Goal: Information Seeking & Learning: Learn about a topic

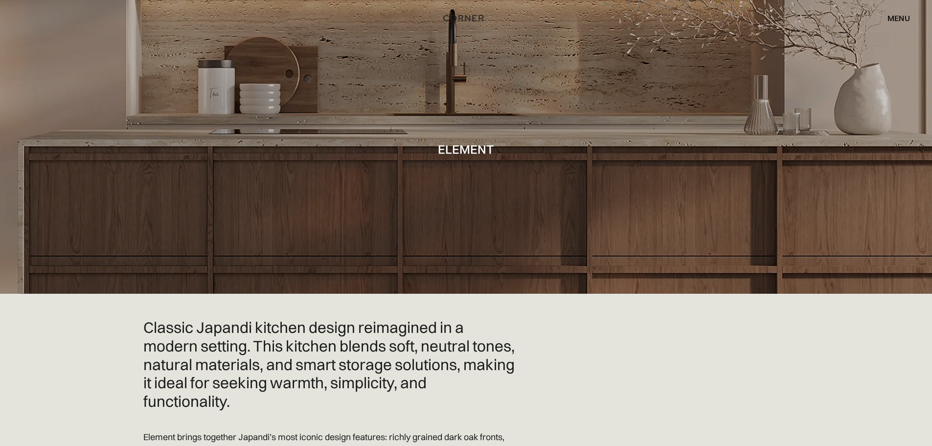
click at [890, 19] on div "menu" at bounding box center [899, 18] width 23 height 8
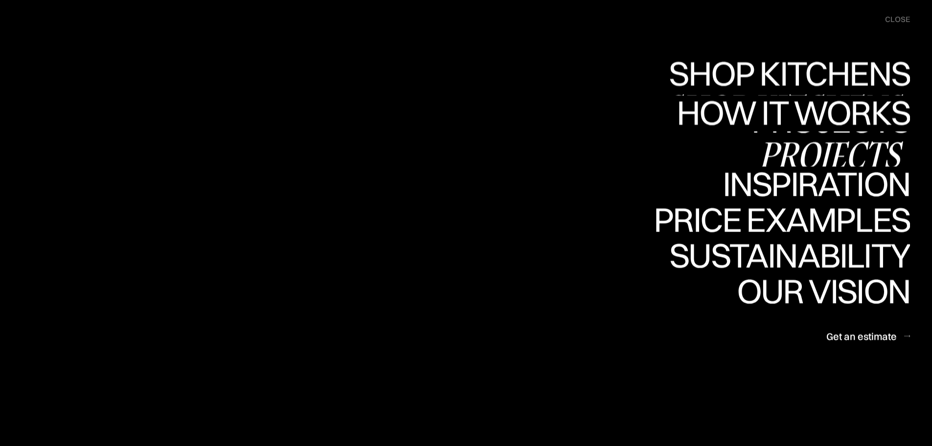
click at [790, 139] on div "Projects" at bounding box center [831, 154] width 159 height 34
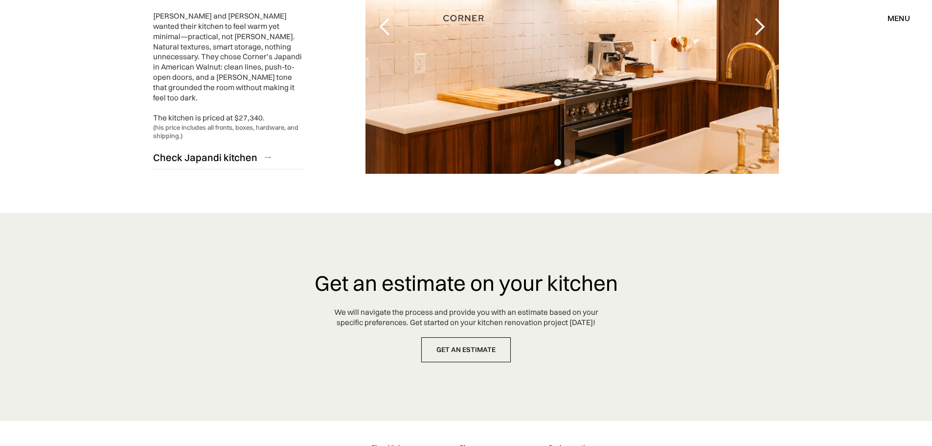
scroll to position [2203, 0]
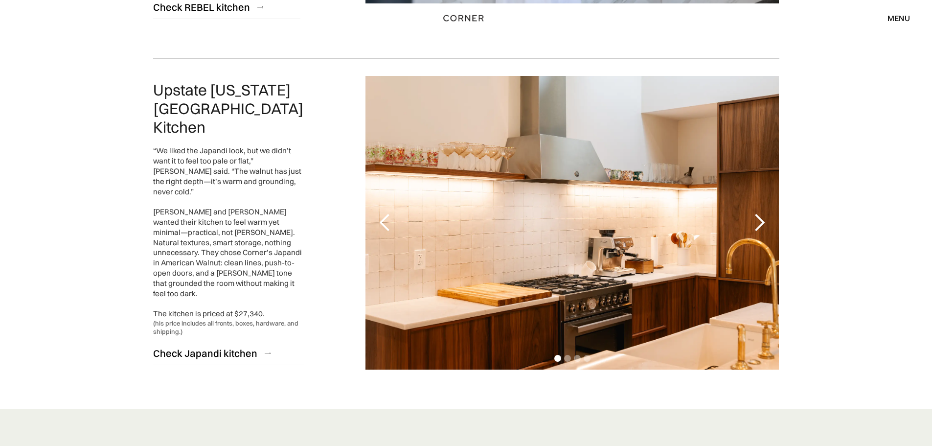
click at [758, 213] on div "next slide" at bounding box center [760, 223] width 20 height 20
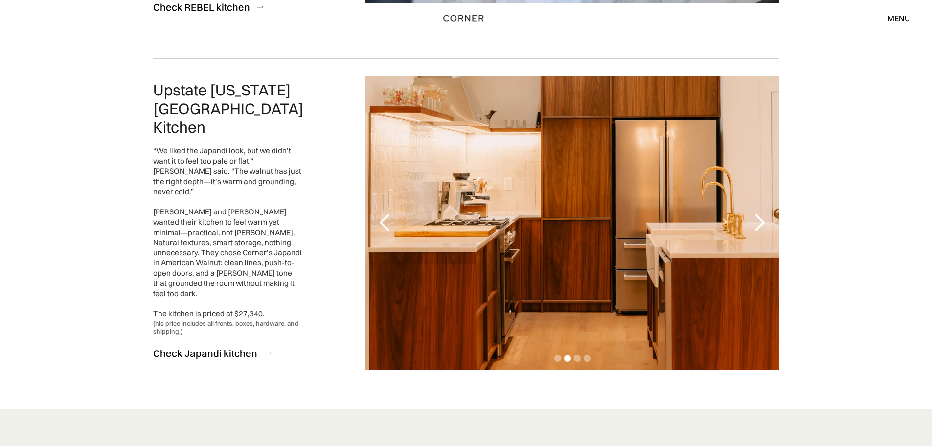
click at [760, 213] on div "next slide" at bounding box center [760, 223] width 20 height 20
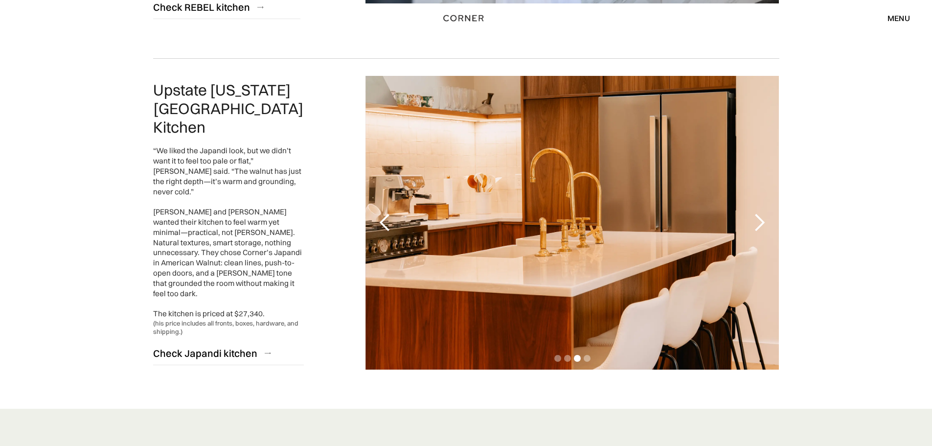
click at [390, 213] on div "previous slide" at bounding box center [385, 223] width 20 height 20
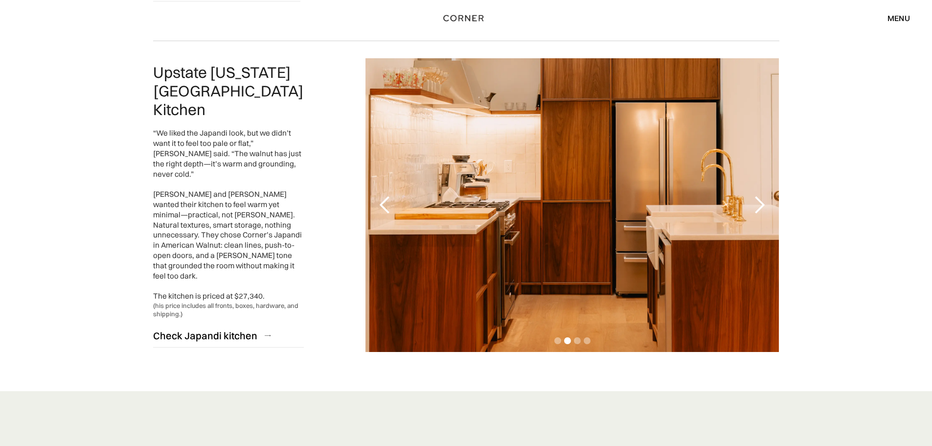
scroll to position [2154, 0]
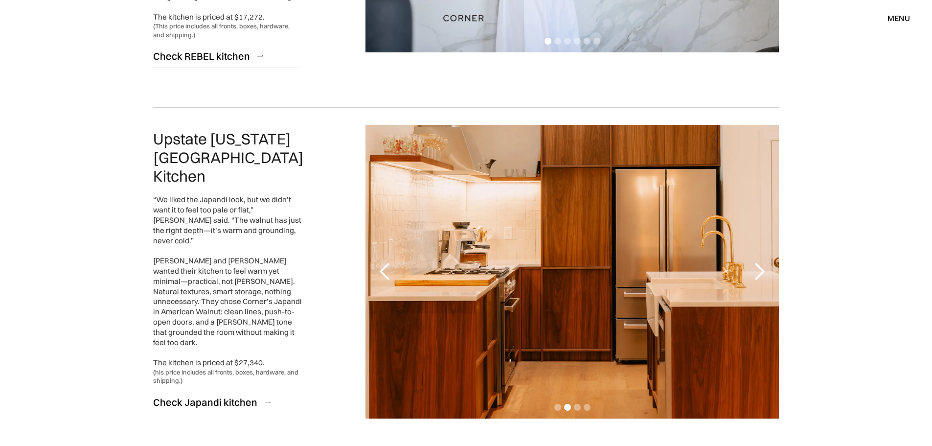
click at [753, 262] on div "next slide" at bounding box center [760, 272] width 20 height 20
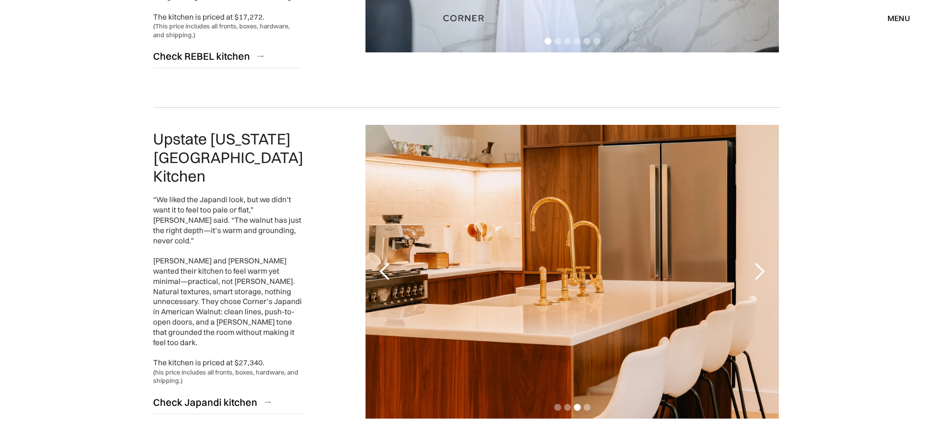
click at [757, 262] on div "next slide" at bounding box center [760, 272] width 20 height 20
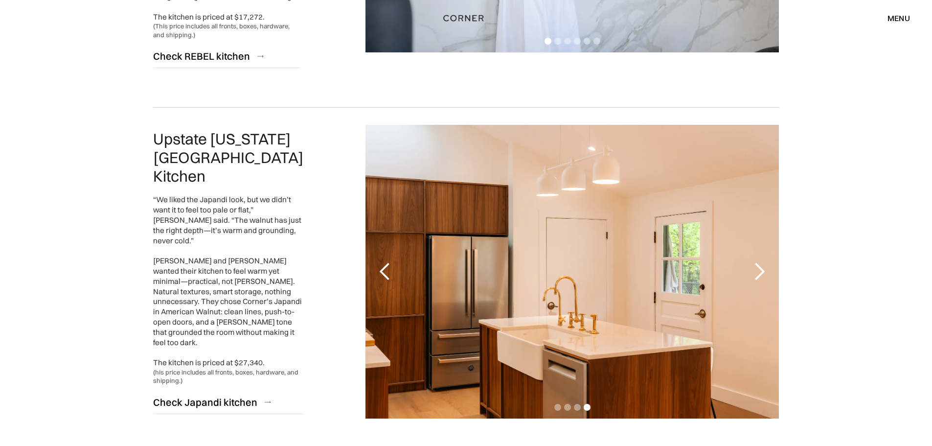
click at [757, 262] on div "next slide" at bounding box center [760, 272] width 20 height 20
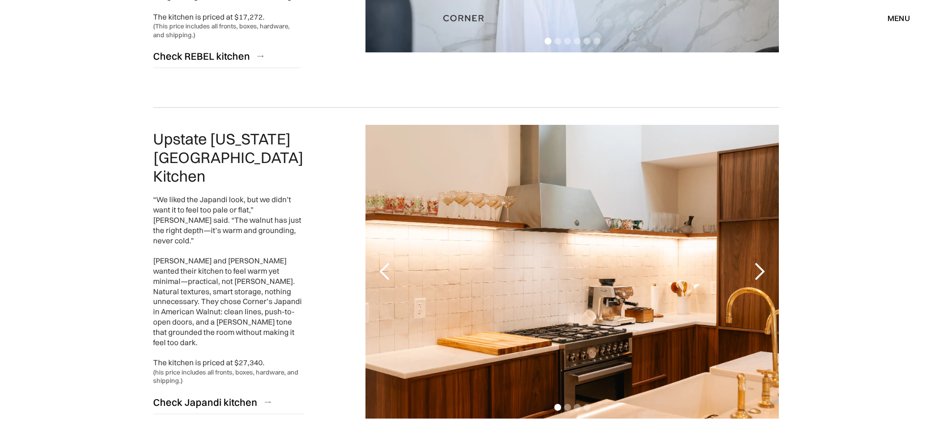
click at [758, 262] on div "next slide" at bounding box center [760, 272] width 20 height 20
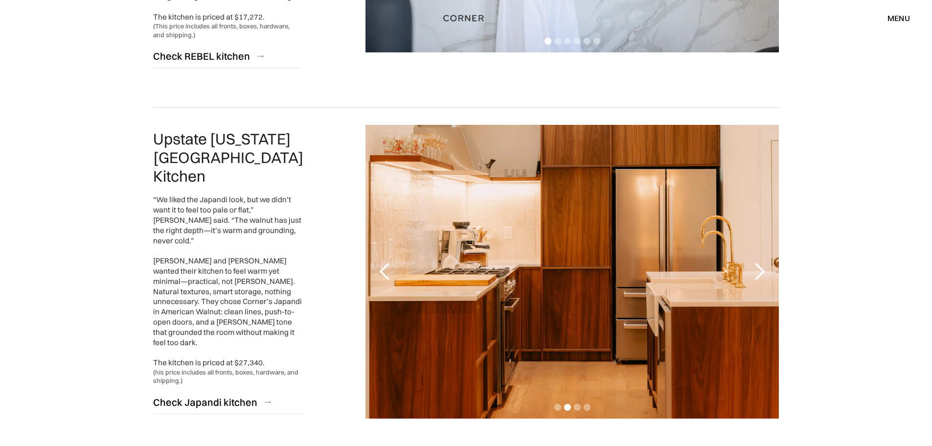
click at [758, 262] on div "next slide" at bounding box center [760, 272] width 20 height 20
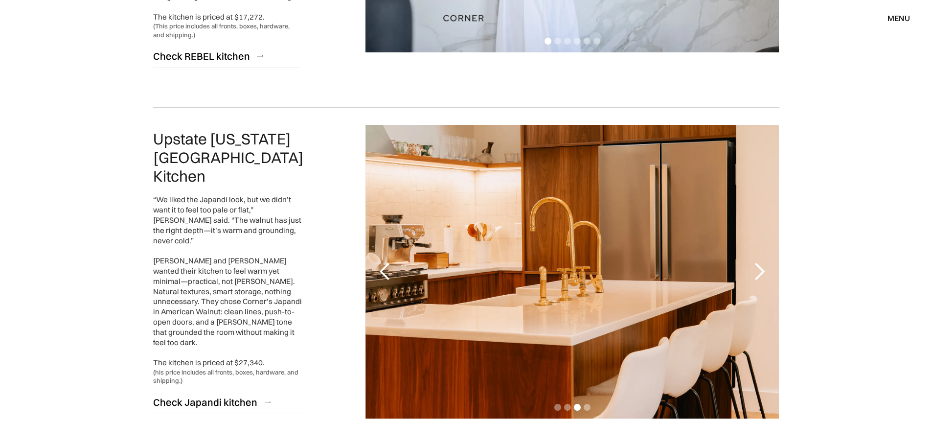
click at [758, 262] on div "next slide" at bounding box center [760, 272] width 20 height 20
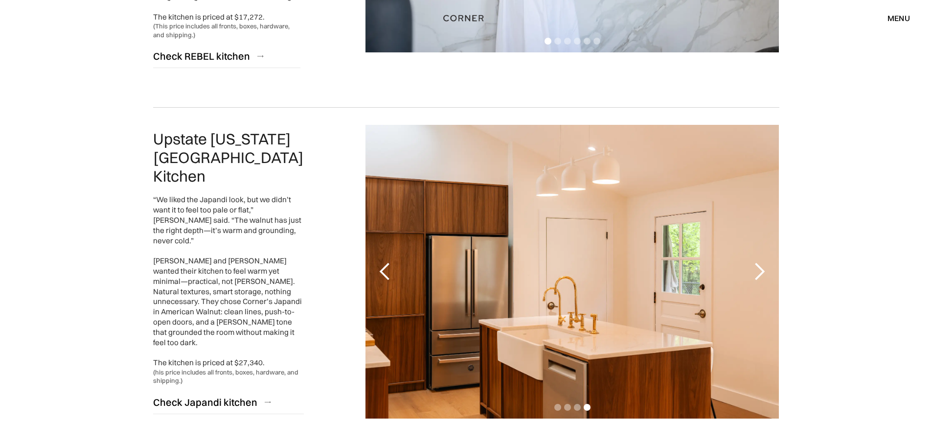
click at [758, 262] on div "next slide" at bounding box center [760, 272] width 20 height 20
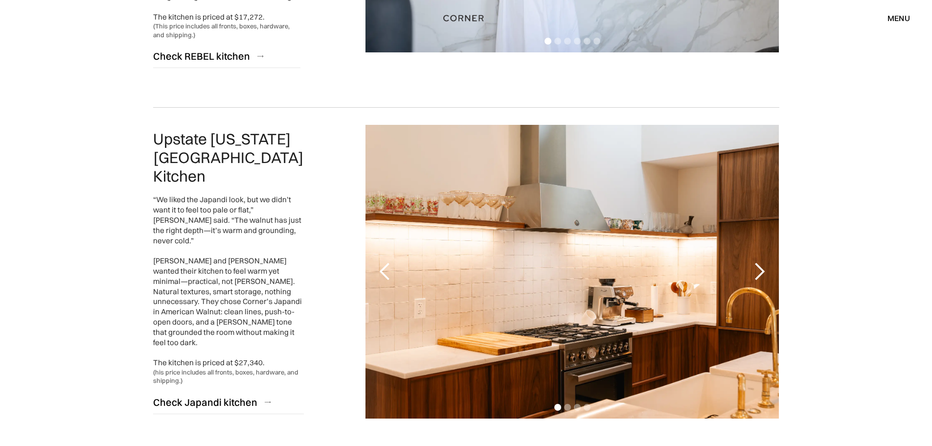
click at [758, 262] on div "next slide" at bounding box center [760, 272] width 20 height 20
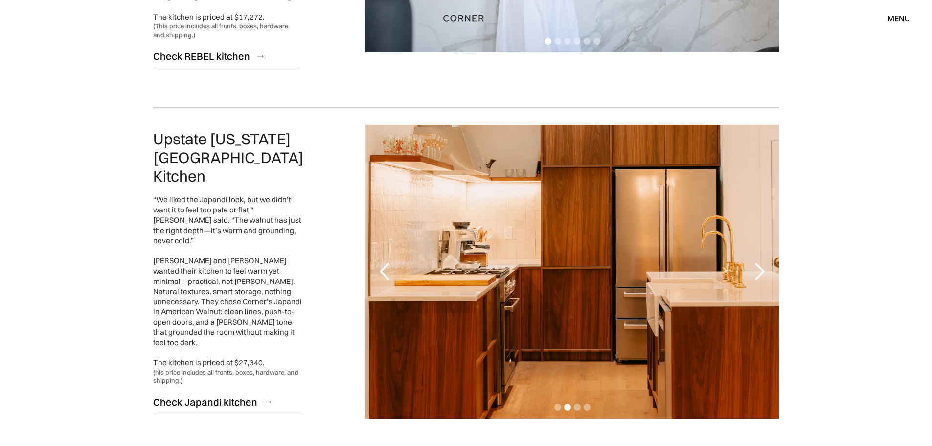
click at [758, 262] on div "next slide" at bounding box center [760, 272] width 20 height 20
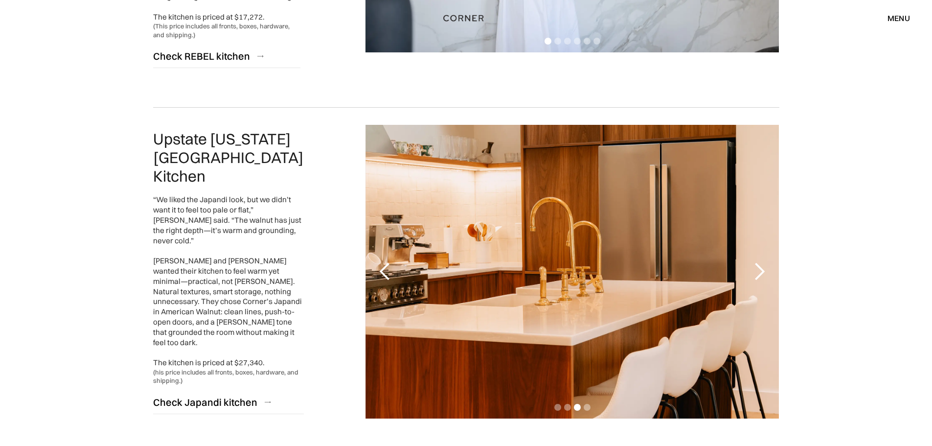
click at [758, 262] on div "next slide" at bounding box center [760, 272] width 20 height 20
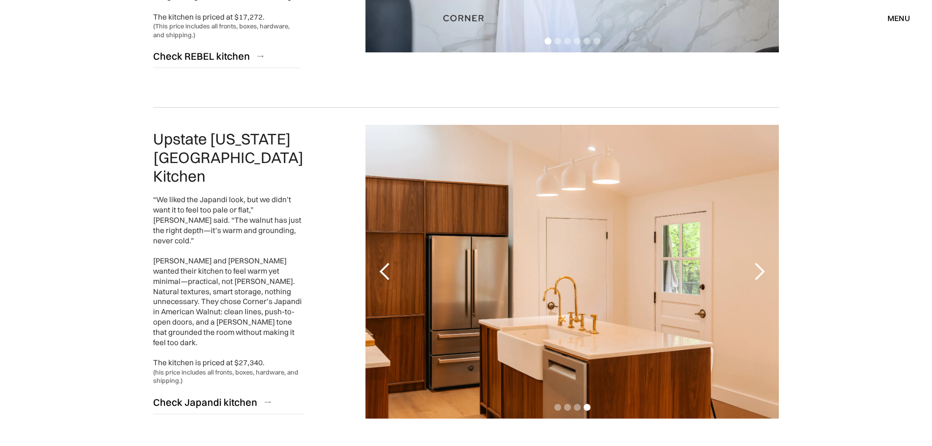
click at [758, 262] on div "next slide" at bounding box center [760, 272] width 20 height 20
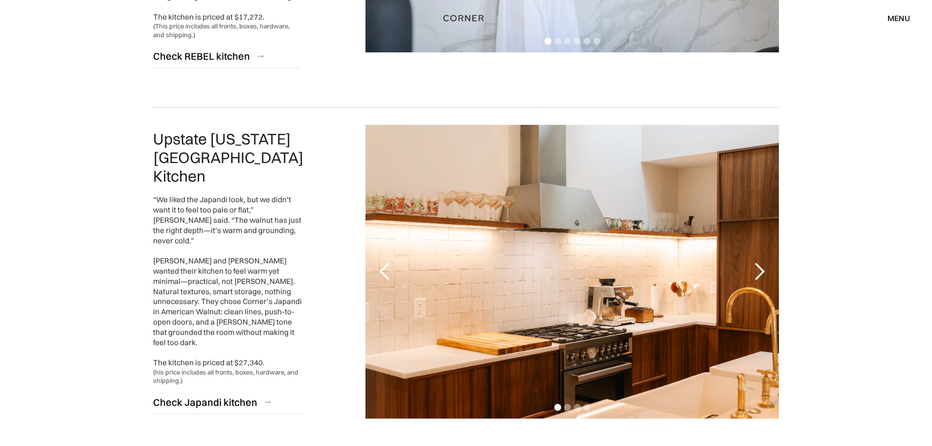
click at [768, 262] on div "next slide" at bounding box center [760, 272] width 20 height 20
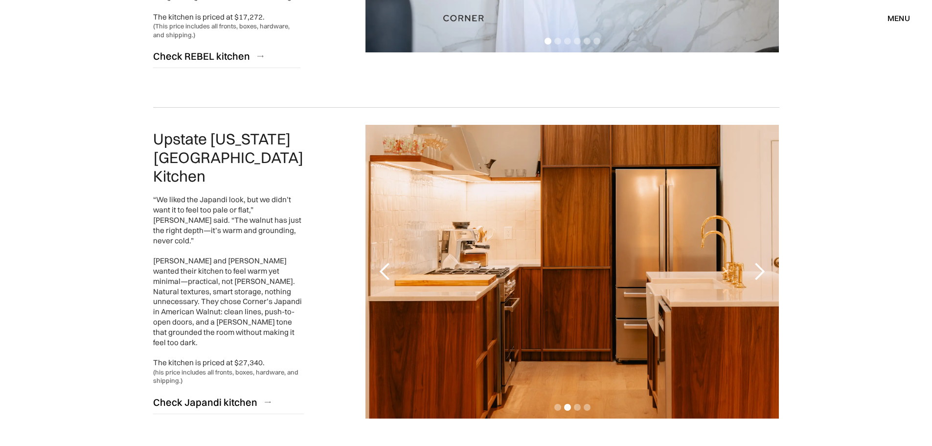
click at [768, 262] on div "next slide" at bounding box center [760, 272] width 20 height 20
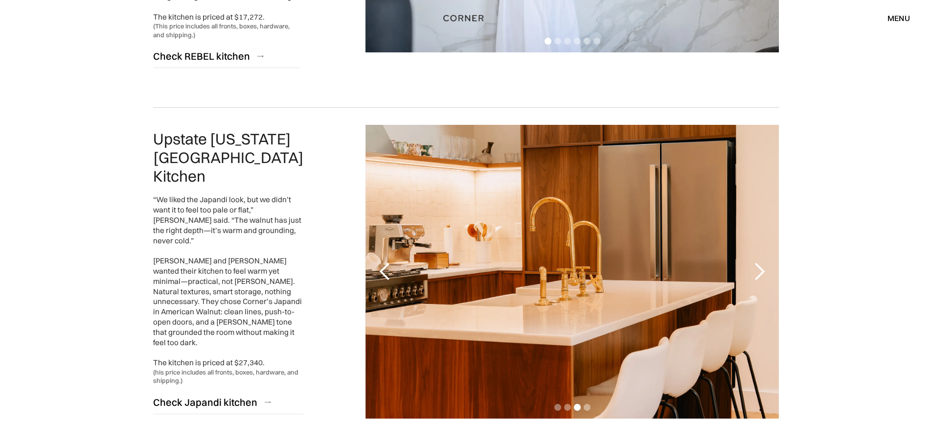
click at [768, 262] on div "next slide" at bounding box center [760, 272] width 20 height 20
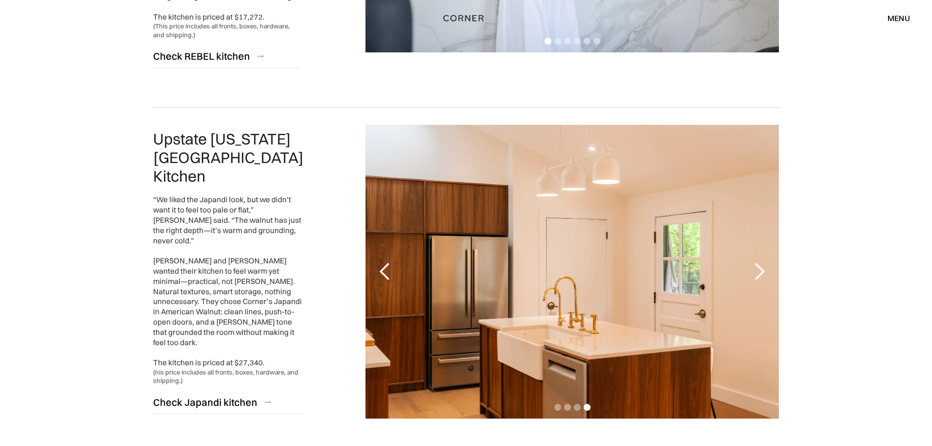
click at [760, 262] on div "next slide" at bounding box center [760, 272] width 20 height 20
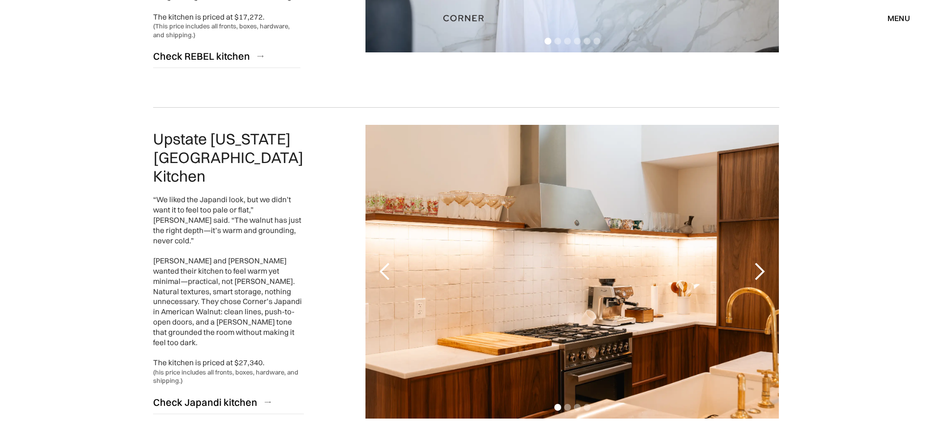
click at [760, 262] on div "next slide" at bounding box center [760, 272] width 20 height 20
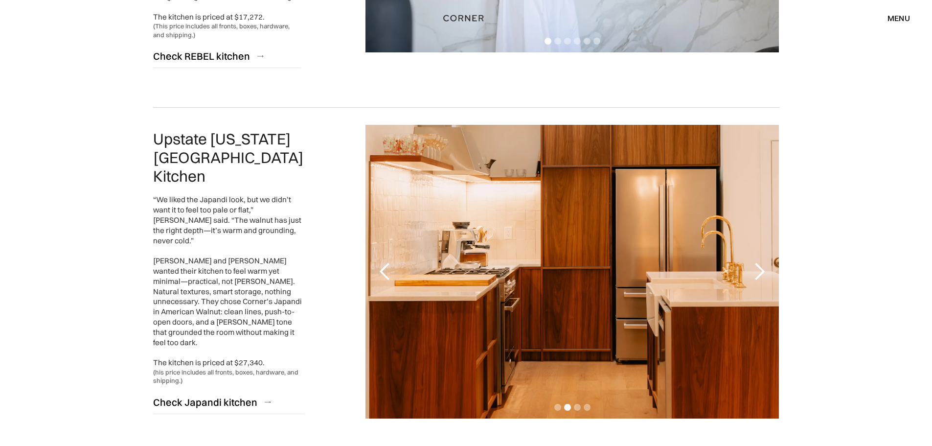
click at [759, 262] on div "next slide" at bounding box center [760, 272] width 20 height 20
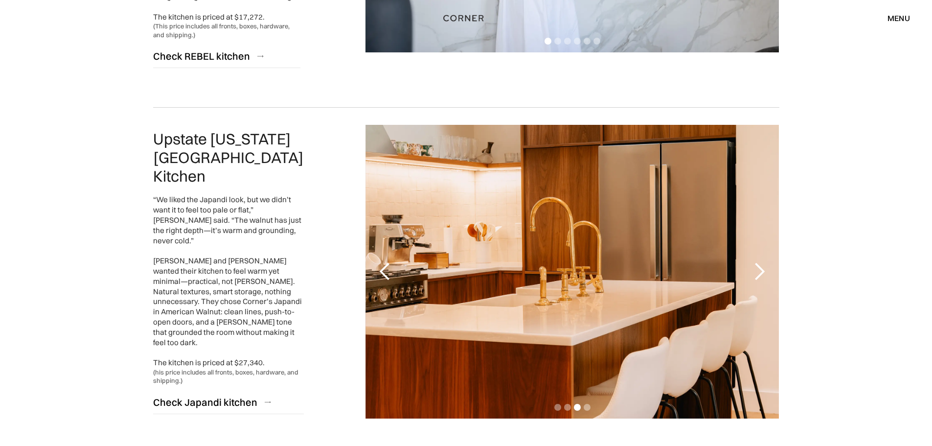
click at [759, 262] on div "next slide" at bounding box center [760, 272] width 20 height 20
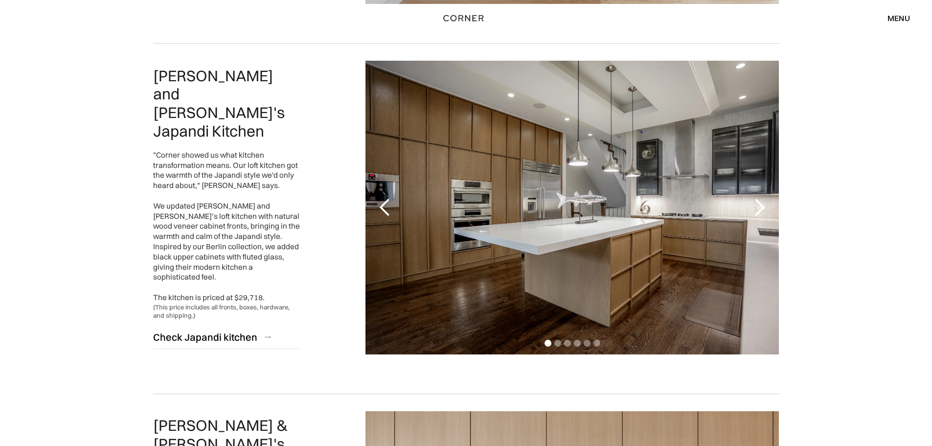
scroll to position [434, 0]
click at [765, 206] on div "next slide" at bounding box center [760, 208] width 20 height 20
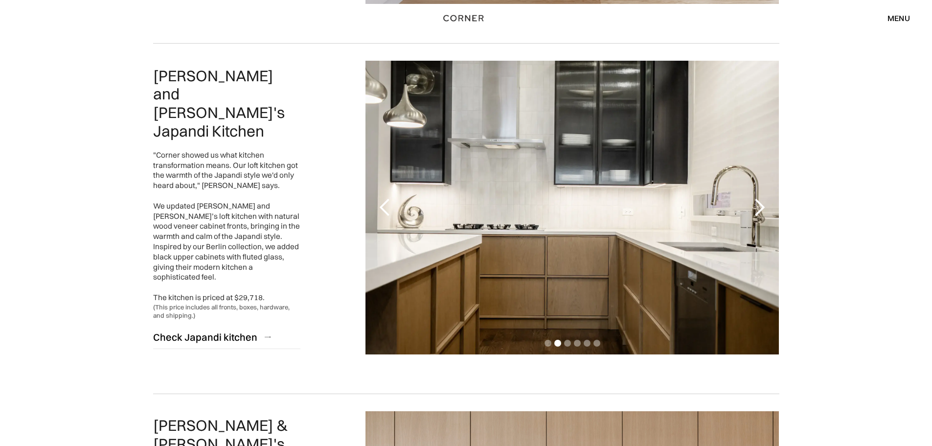
click at [766, 206] on div "next slide" at bounding box center [760, 208] width 20 height 20
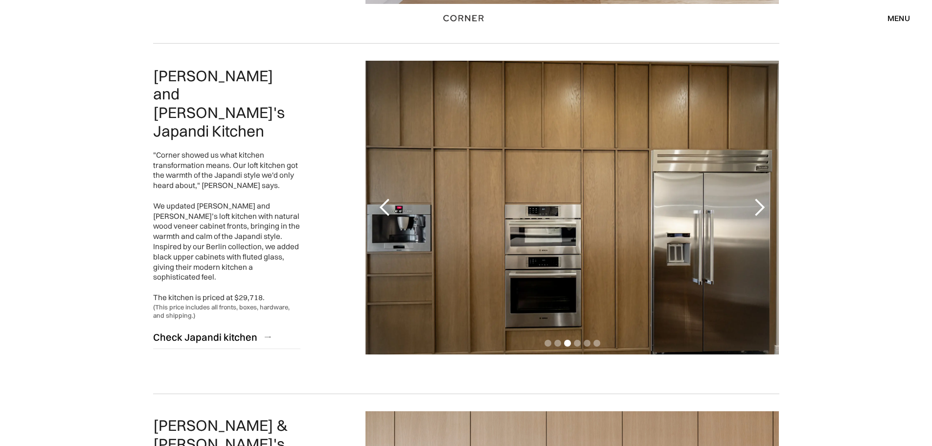
click at [766, 206] on div "next slide" at bounding box center [760, 208] width 20 height 20
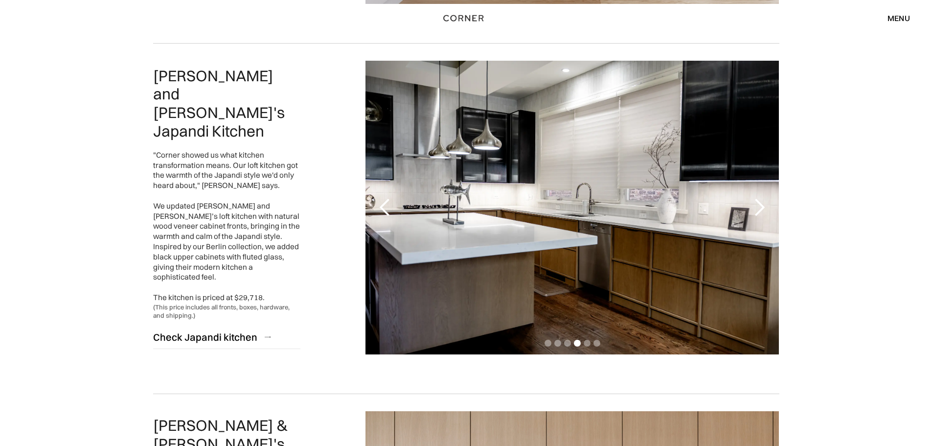
click at [766, 206] on div "next slide" at bounding box center [760, 208] width 20 height 20
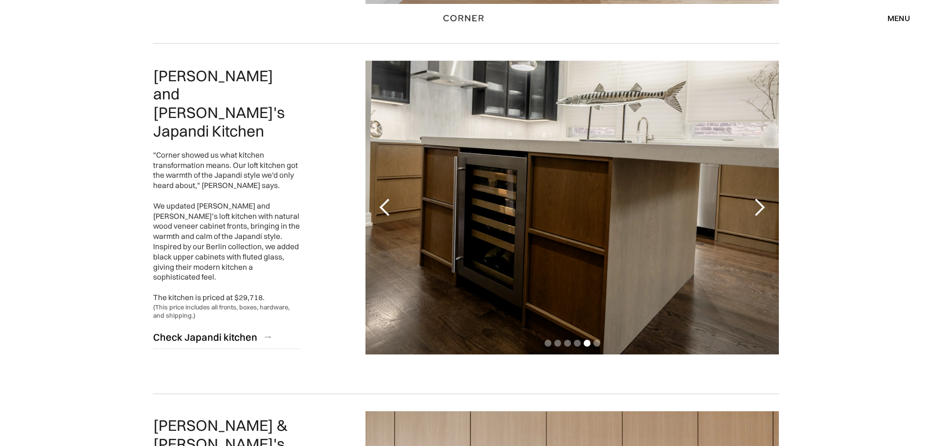
click at [766, 206] on div "next slide" at bounding box center [760, 208] width 20 height 20
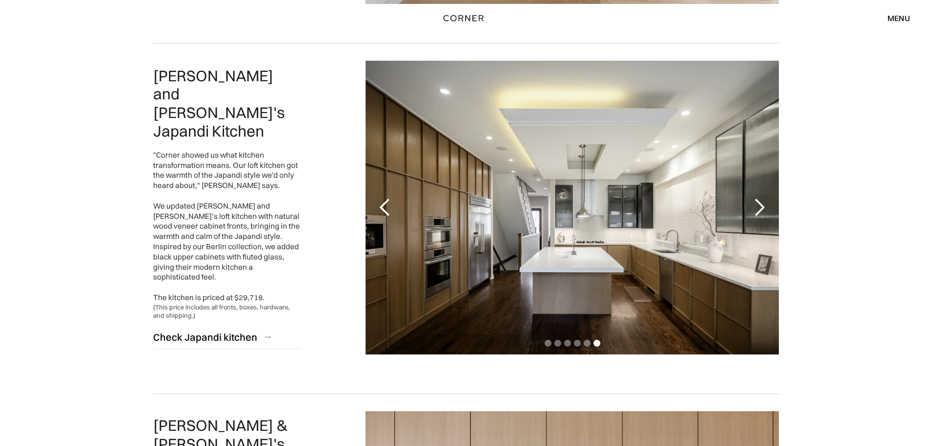
scroll to position [728, 0]
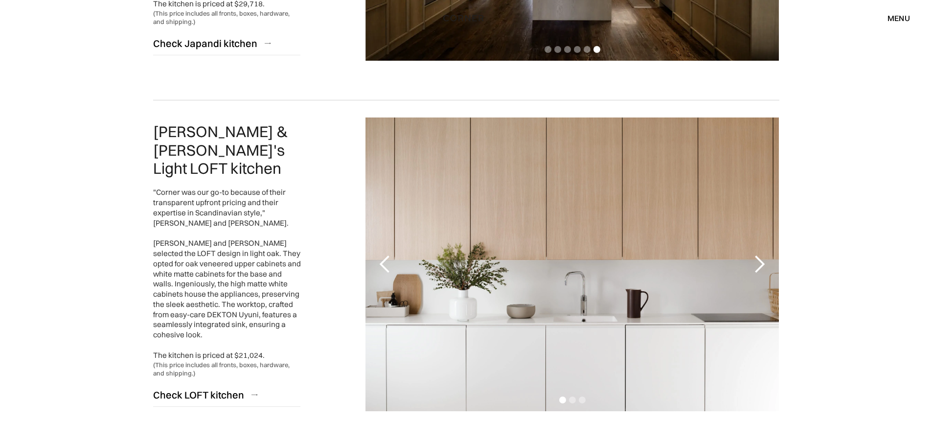
click at [764, 262] on div "next slide" at bounding box center [760, 265] width 20 height 20
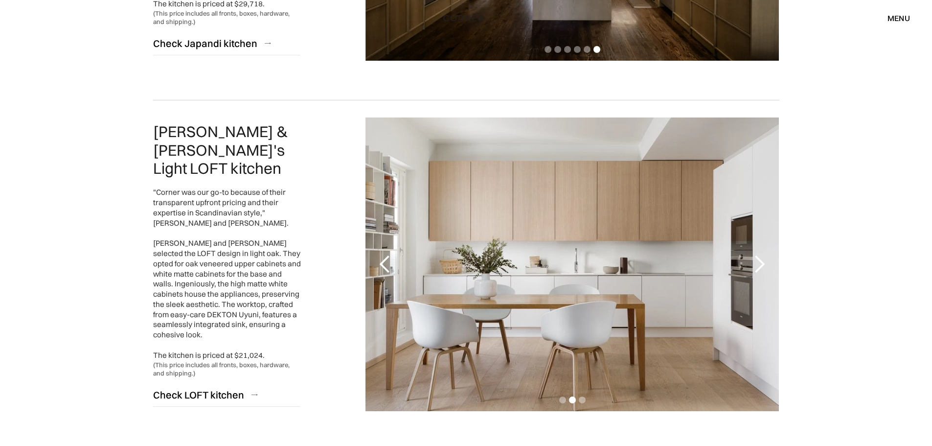
click at [764, 262] on div "next slide" at bounding box center [760, 265] width 20 height 20
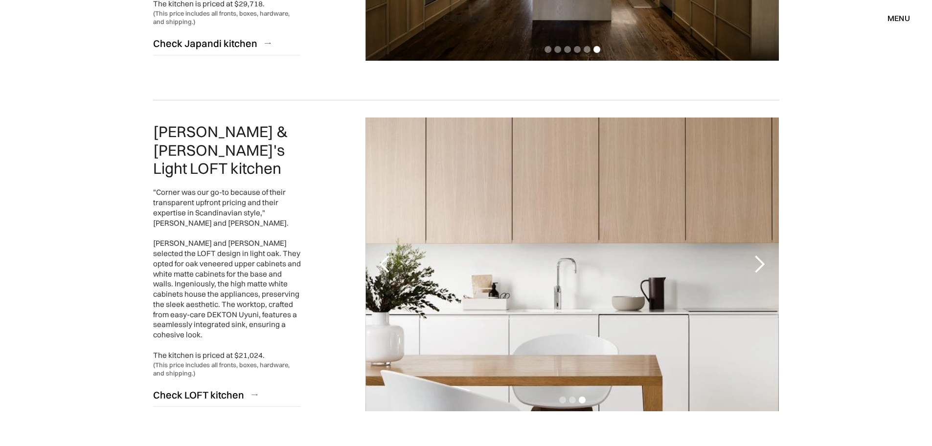
click at [764, 262] on div "next slide" at bounding box center [760, 265] width 20 height 20
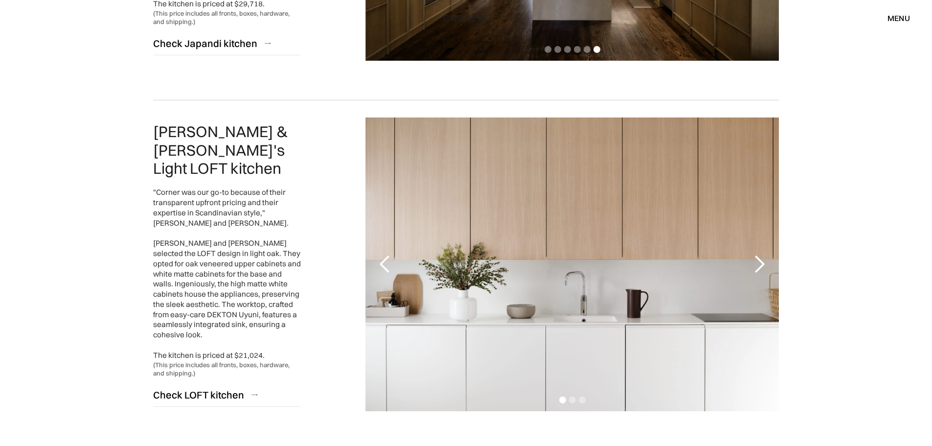
click at [764, 262] on div "next slide" at bounding box center [760, 265] width 20 height 20
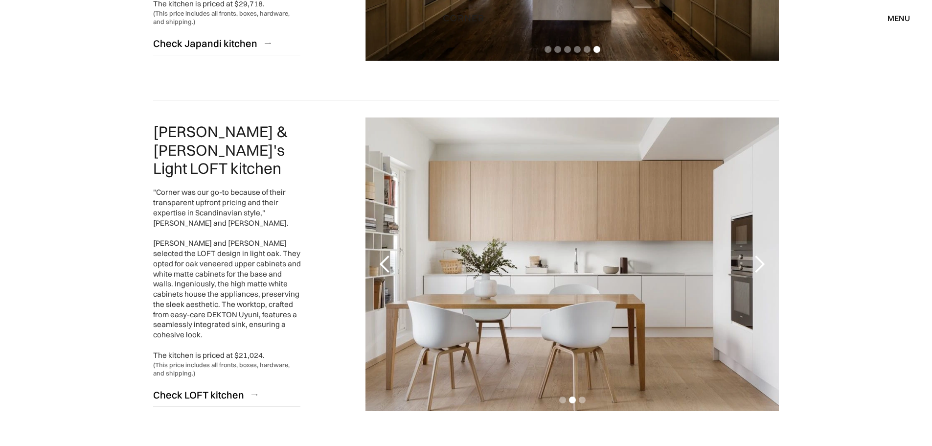
click at [764, 262] on div "next slide" at bounding box center [760, 265] width 20 height 20
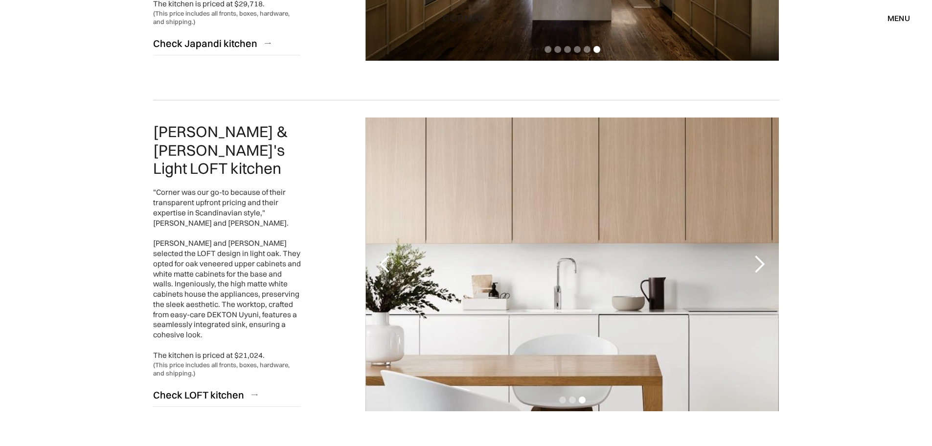
click at [764, 262] on div "next slide" at bounding box center [760, 265] width 20 height 20
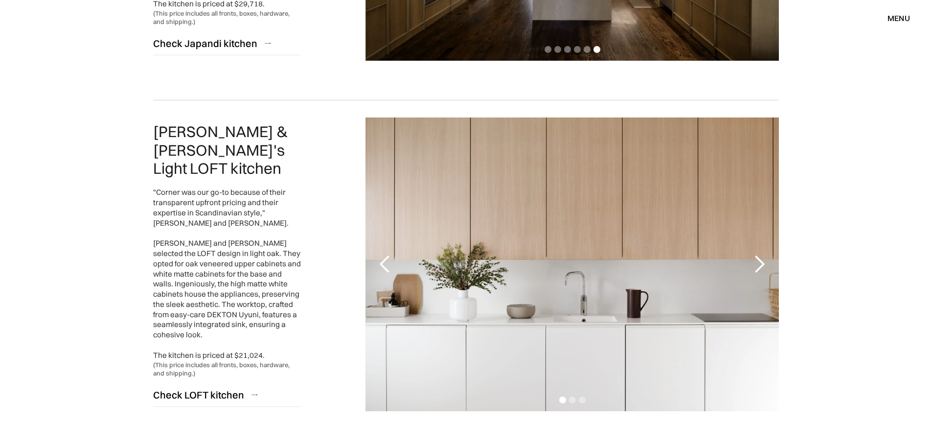
click at [764, 262] on div "next slide" at bounding box center [760, 265] width 20 height 20
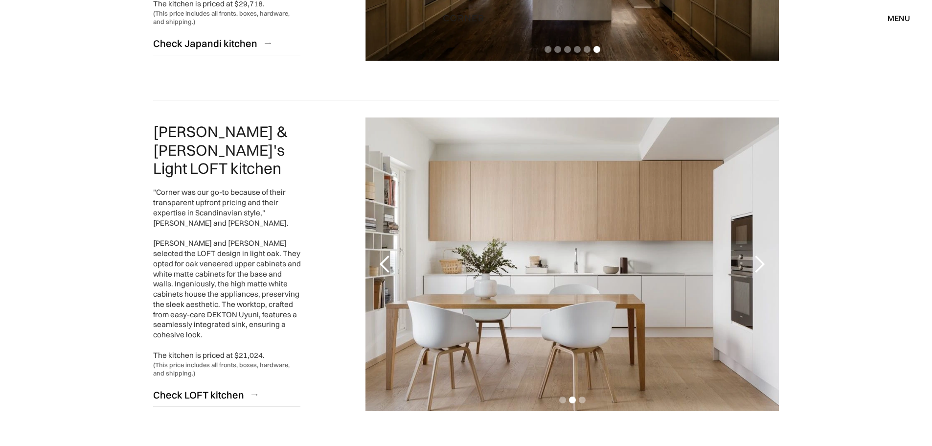
click at [764, 262] on div "next slide" at bounding box center [760, 265] width 20 height 20
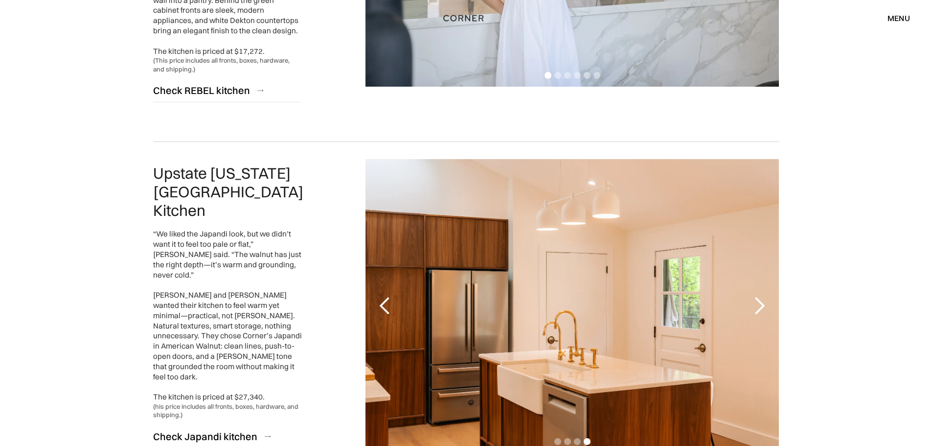
scroll to position [2245, 0]
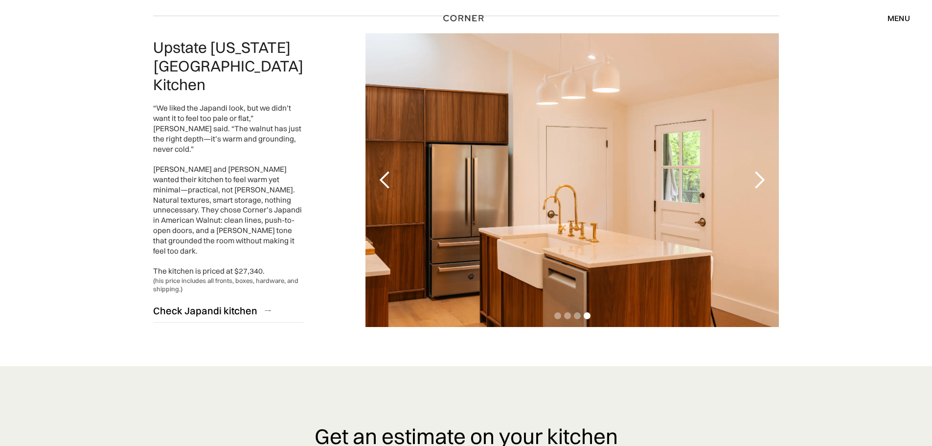
click at [760, 170] on div "next slide" at bounding box center [760, 180] width 20 height 20
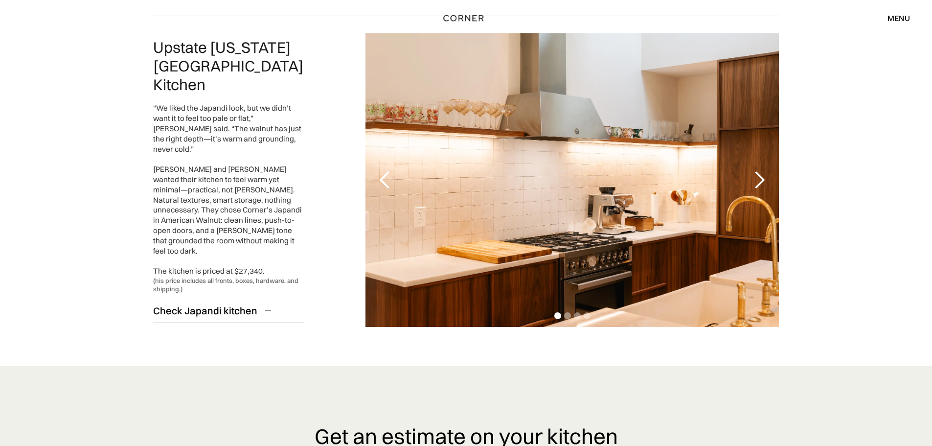
click at [390, 170] on div "previous slide" at bounding box center [385, 180] width 20 height 20
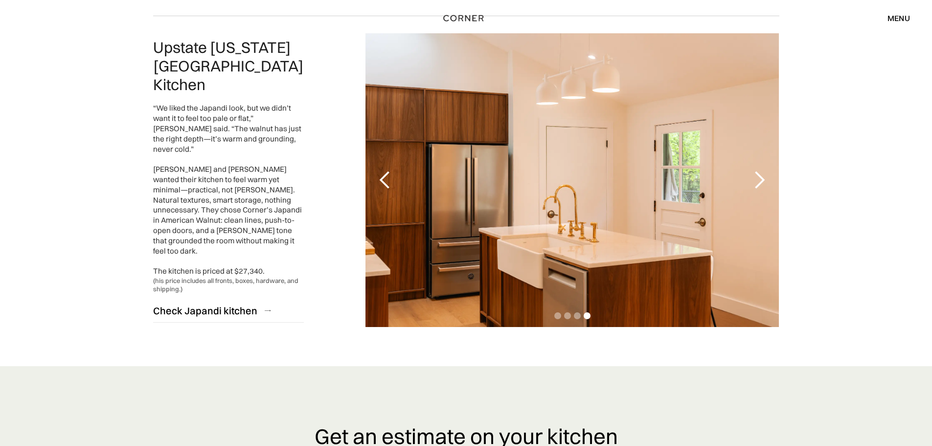
click at [388, 170] on div "previous slide" at bounding box center [385, 180] width 20 height 20
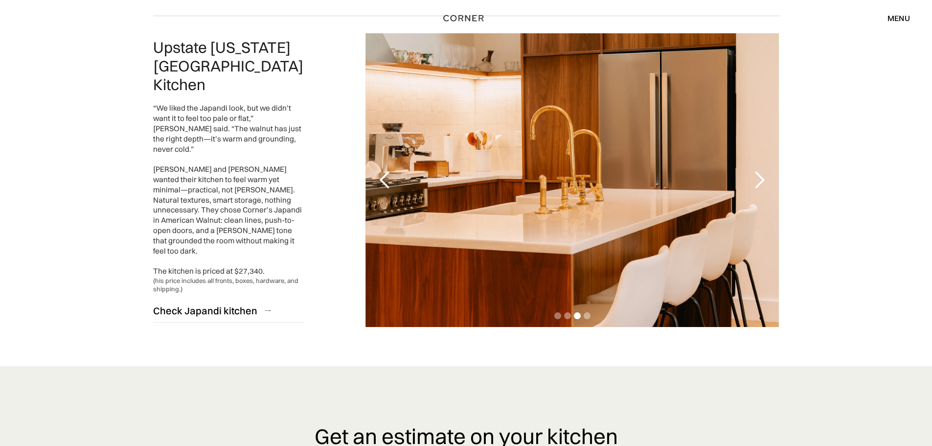
click at [763, 170] on div "next slide" at bounding box center [760, 180] width 20 height 20
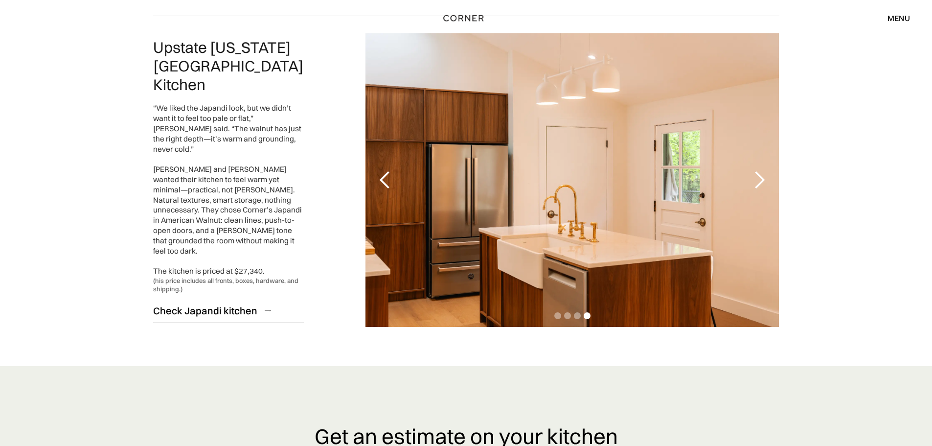
click at [763, 170] on div "next slide" at bounding box center [760, 180] width 20 height 20
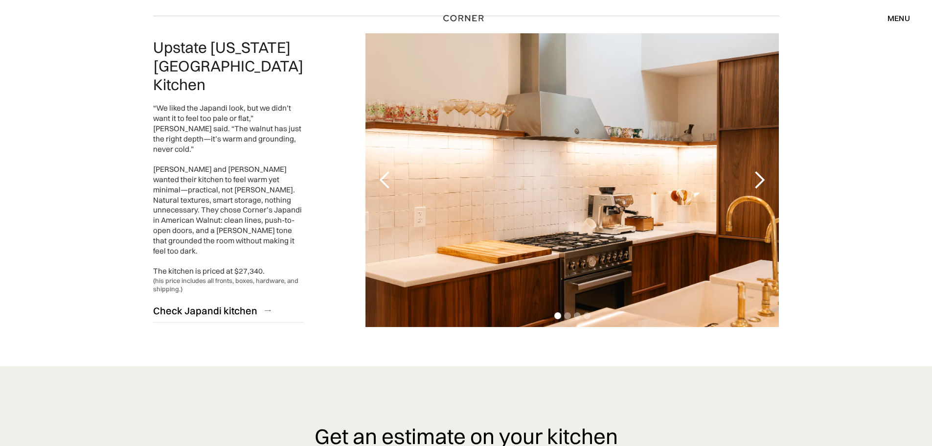
click at [763, 170] on div "next slide" at bounding box center [760, 180] width 20 height 20
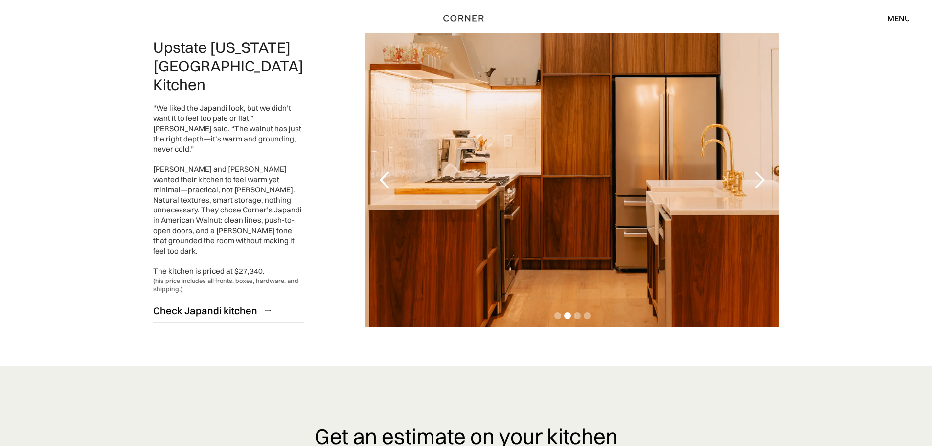
click at [763, 170] on div "next slide" at bounding box center [760, 180] width 20 height 20
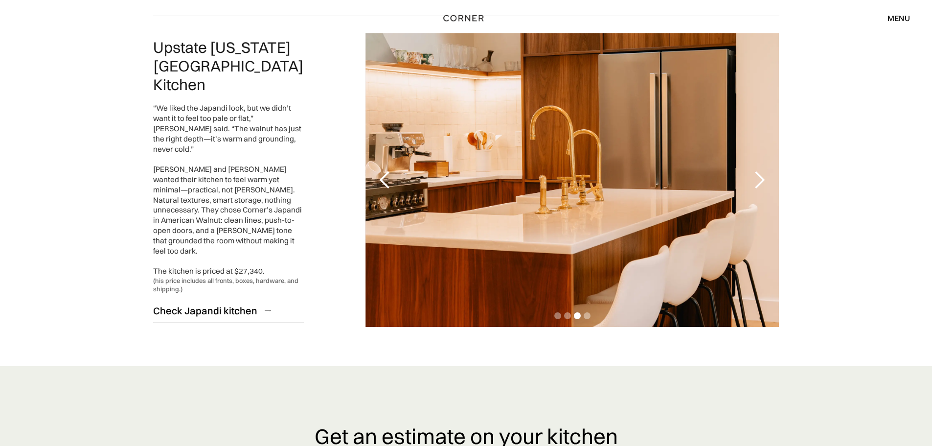
click at [762, 170] on div "next slide" at bounding box center [760, 180] width 20 height 20
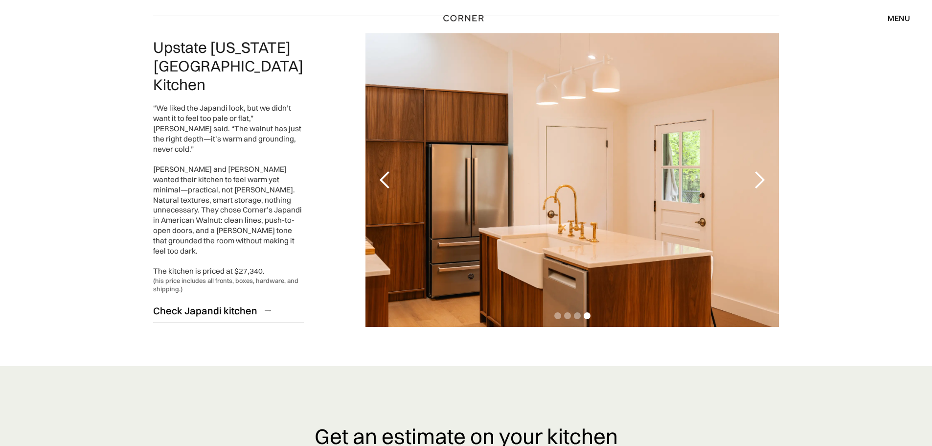
click at [762, 170] on div "next slide" at bounding box center [760, 180] width 20 height 20
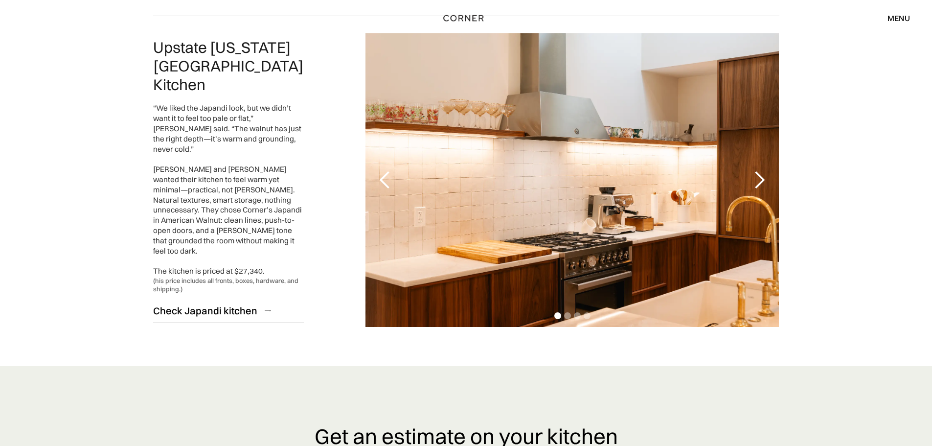
click at [762, 170] on div "next slide" at bounding box center [760, 180] width 20 height 20
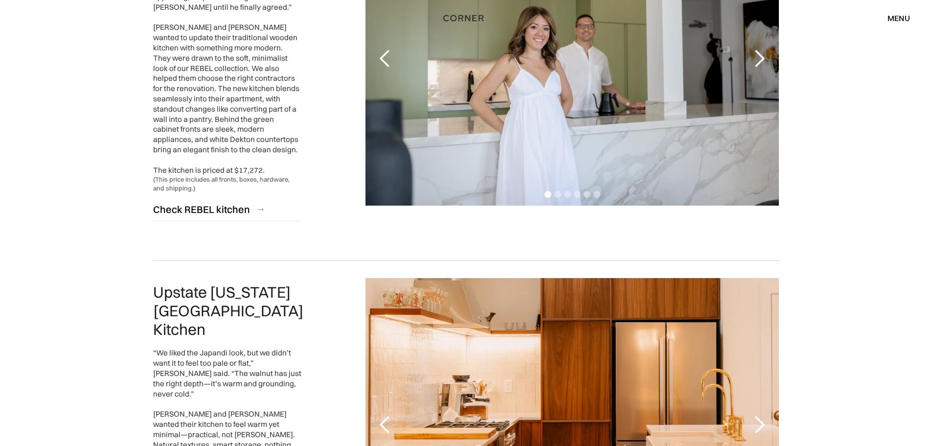
scroll to position [1903, 0]
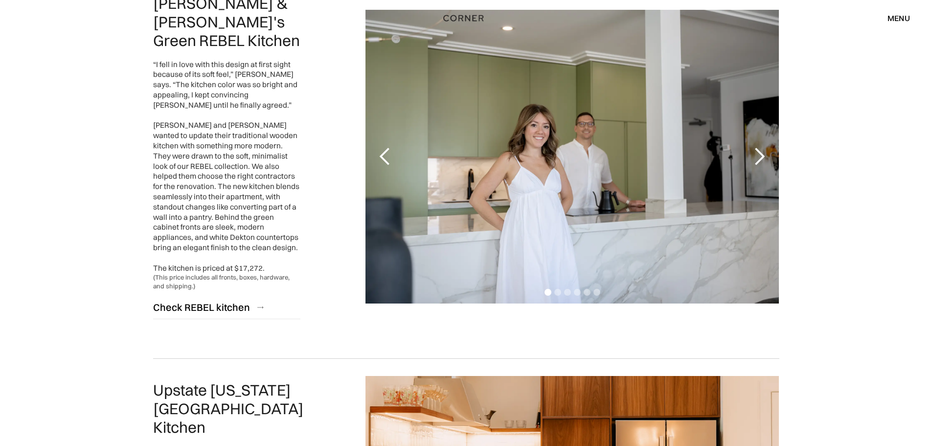
click at [757, 154] on div "next slide" at bounding box center [760, 157] width 20 height 20
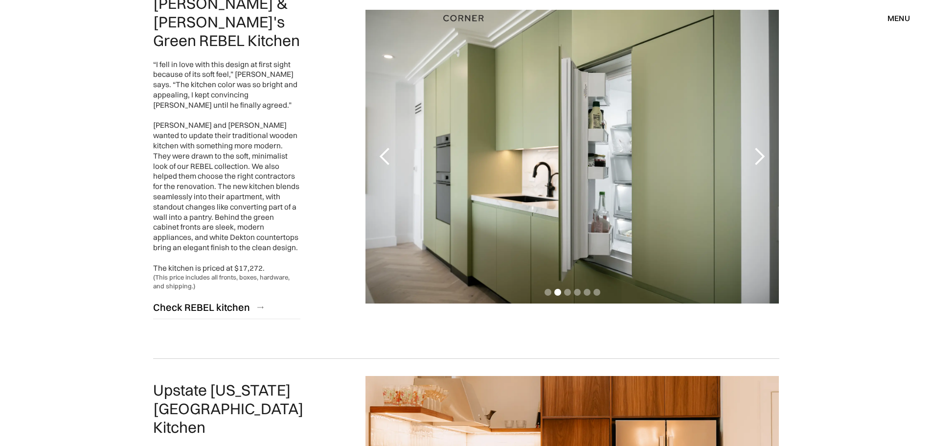
click at [757, 154] on div "next slide" at bounding box center [760, 157] width 20 height 20
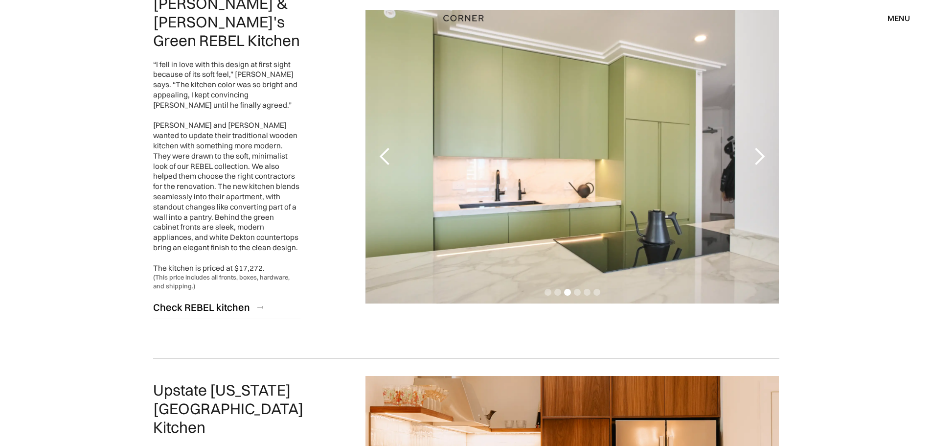
click at [757, 154] on div "next slide" at bounding box center [760, 157] width 20 height 20
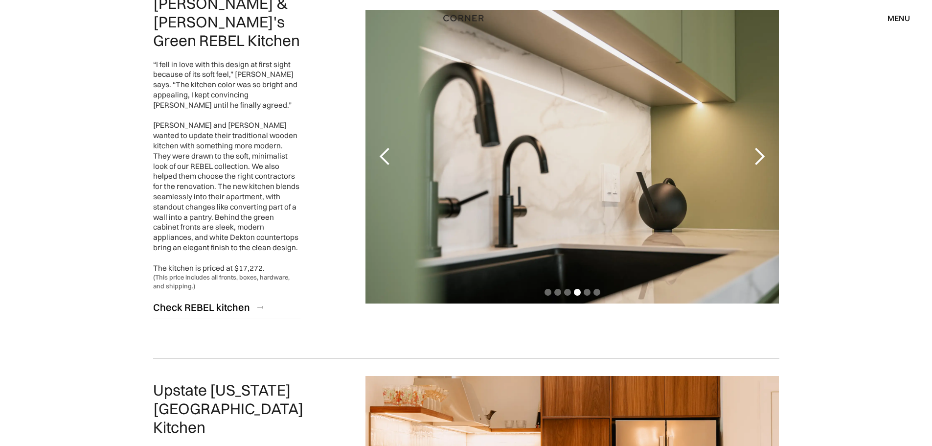
click at [757, 154] on div "next slide" at bounding box center [760, 157] width 20 height 20
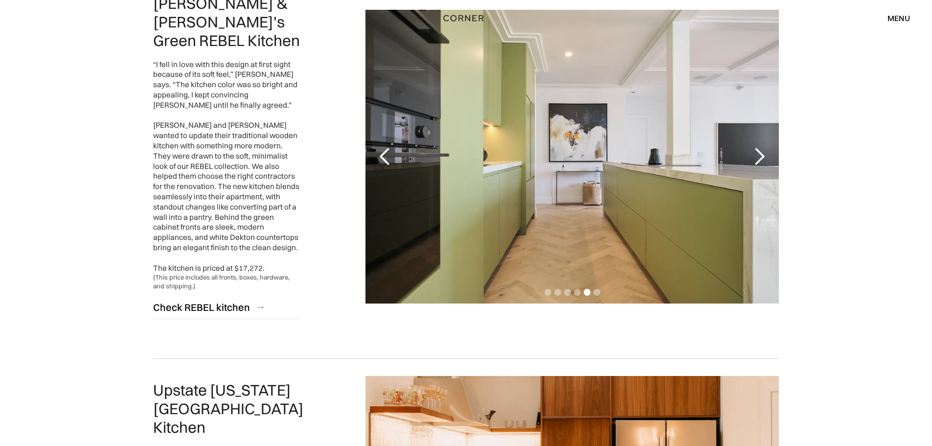
click at [757, 154] on div "next slide" at bounding box center [760, 157] width 20 height 20
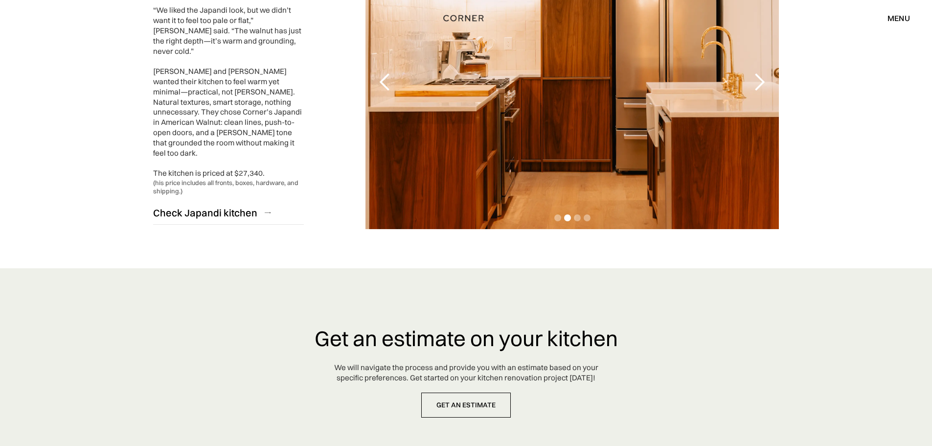
scroll to position [2294, 0]
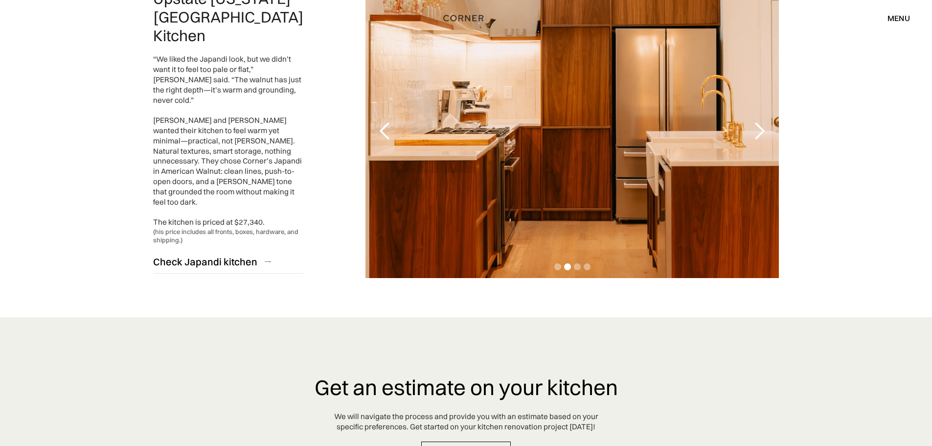
click at [773, 118] on div "next slide" at bounding box center [759, 131] width 39 height 294
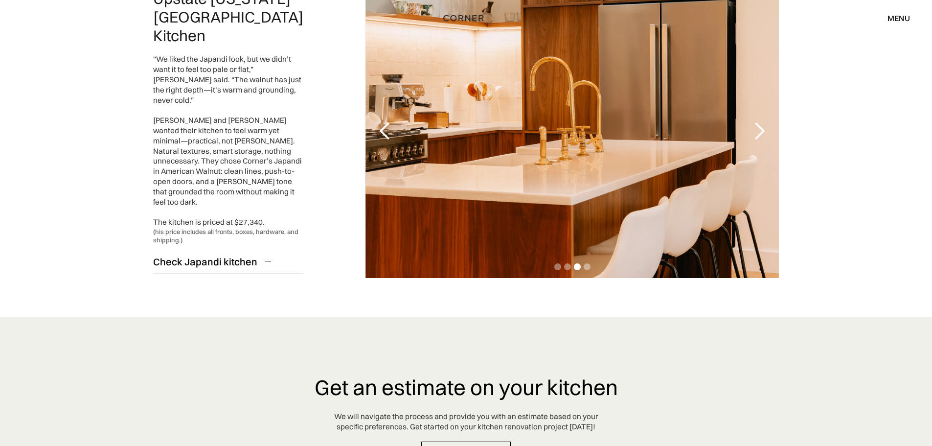
click at [769, 121] on div "next slide" at bounding box center [760, 131] width 20 height 20
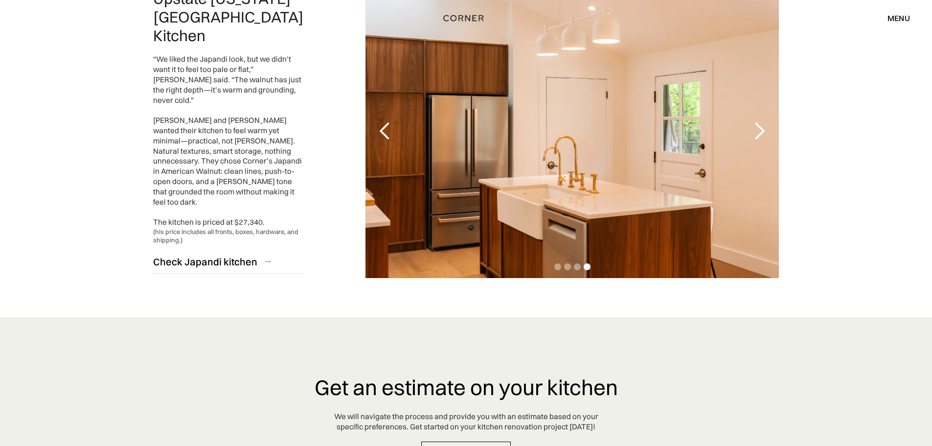
click at [769, 121] on div "next slide" at bounding box center [760, 131] width 20 height 20
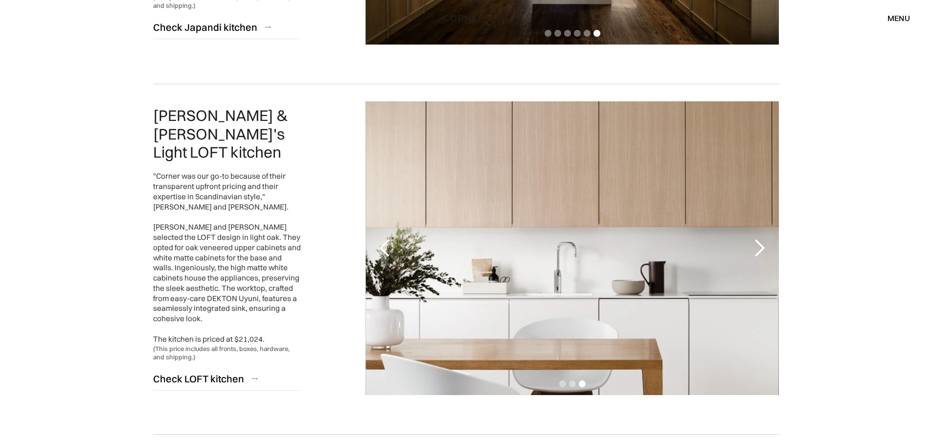
scroll to position [751, 0]
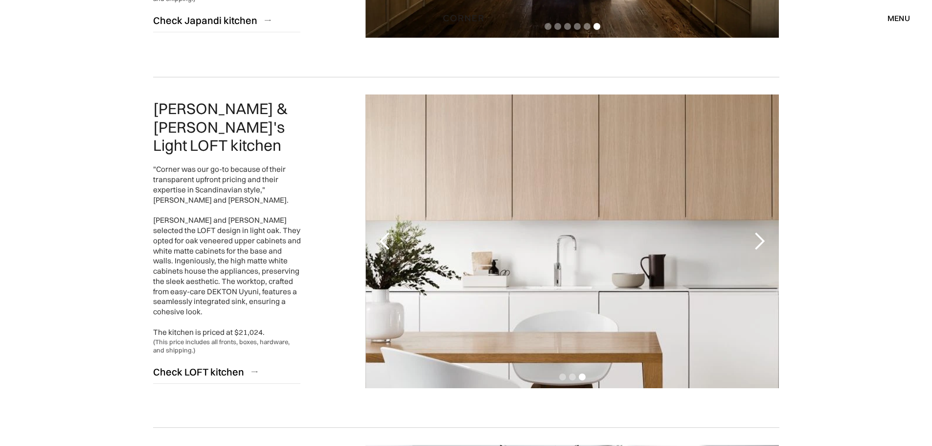
click at [764, 243] on div "next slide" at bounding box center [760, 242] width 20 height 20
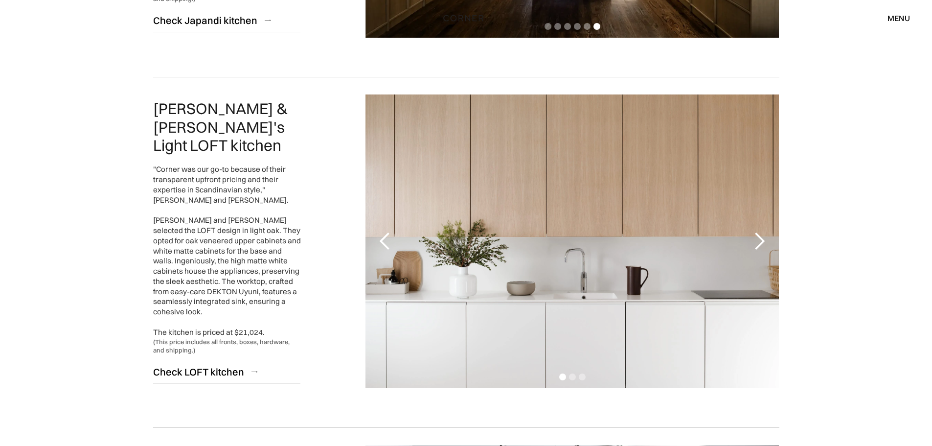
click at [764, 243] on div "next slide" at bounding box center [760, 242] width 20 height 20
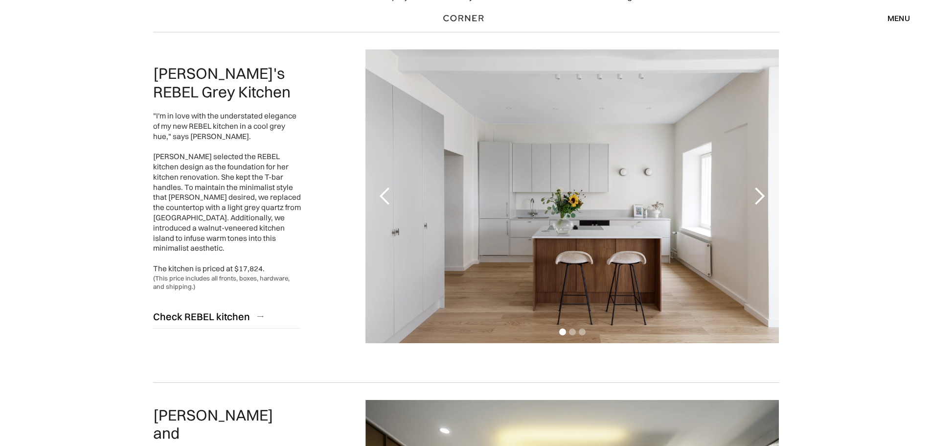
scroll to position [0, 0]
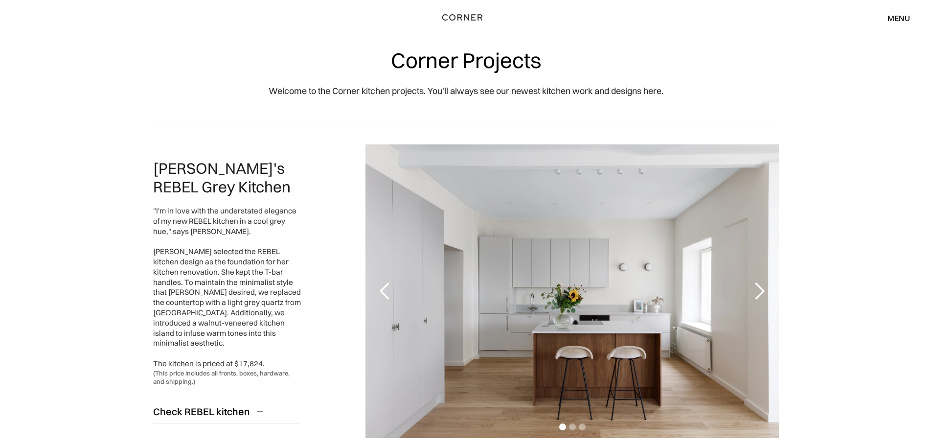
click at [465, 18] on img "home" at bounding box center [462, 17] width 40 height 13
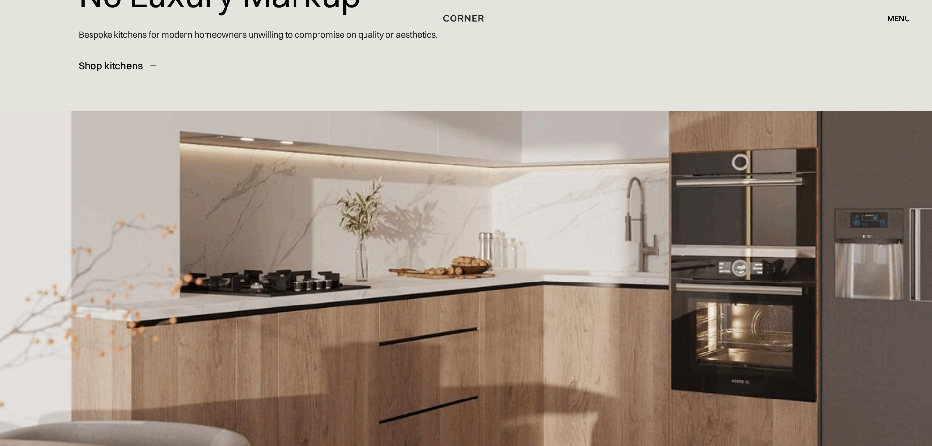
scroll to position [147, 0]
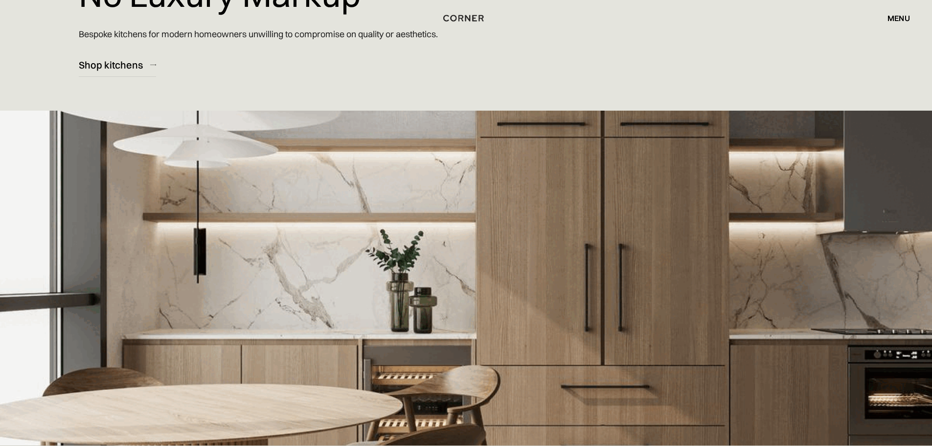
click at [905, 20] on div "menu" at bounding box center [899, 18] width 23 height 8
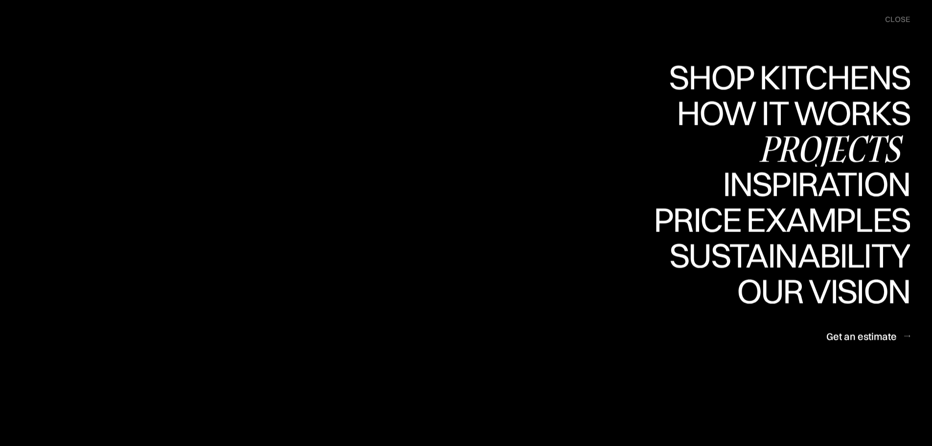
click at [834, 142] on div "Projects" at bounding box center [831, 148] width 159 height 34
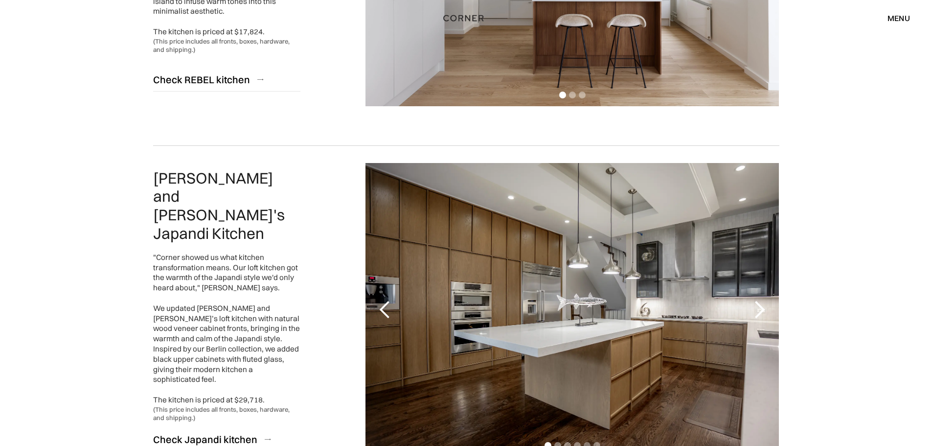
scroll to position [72, 0]
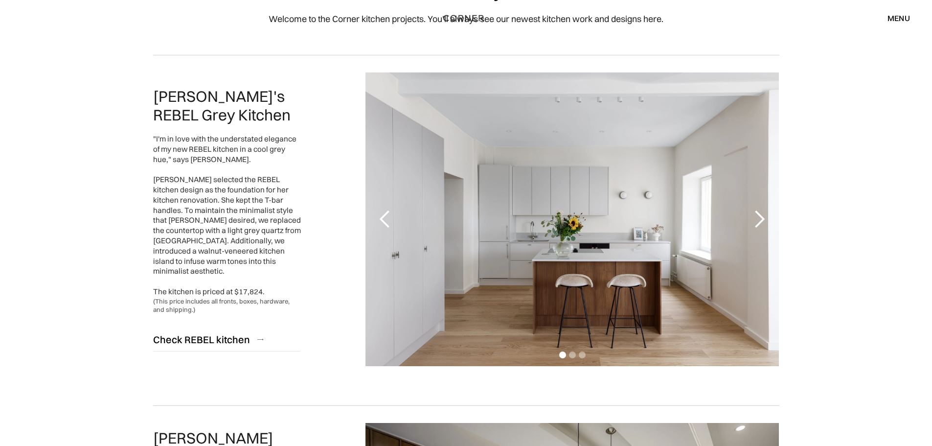
click at [758, 216] on div "next slide" at bounding box center [760, 219] width 20 height 20
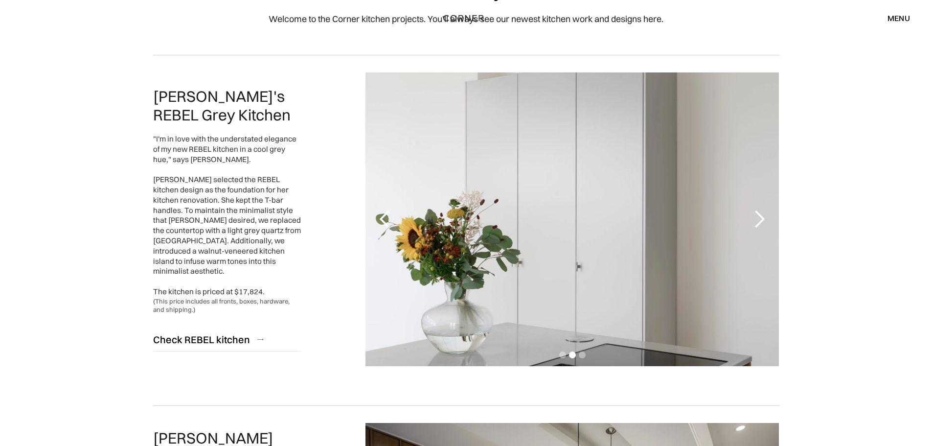
click at [759, 210] on div "next slide" at bounding box center [760, 219] width 20 height 20
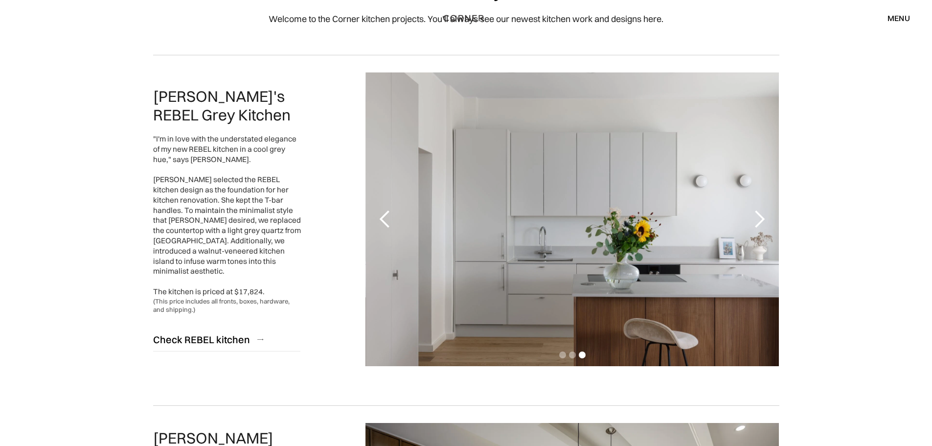
click at [759, 210] on div "next slide" at bounding box center [760, 219] width 20 height 20
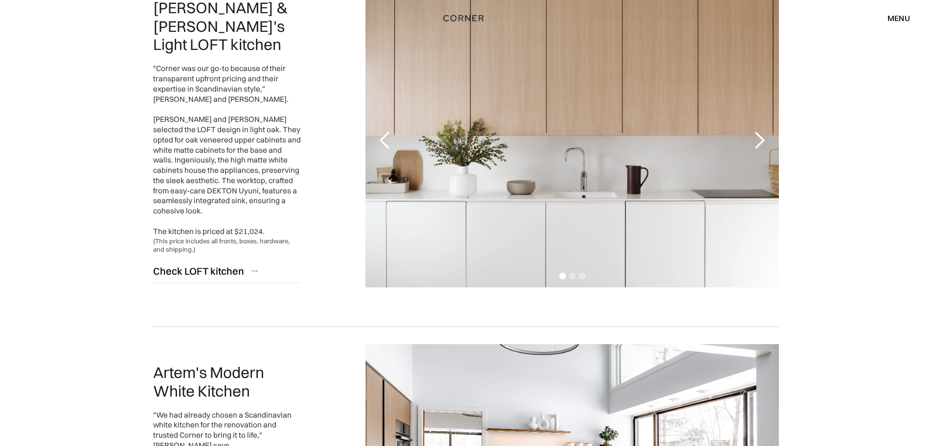
scroll to position [794, 0]
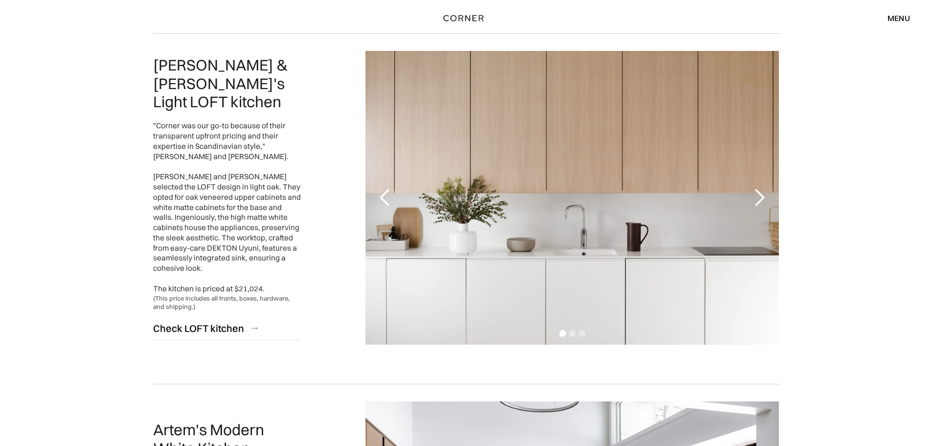
click at [757, 192] on div "next slide" at bounding box center [760, 198] width 20 height 20
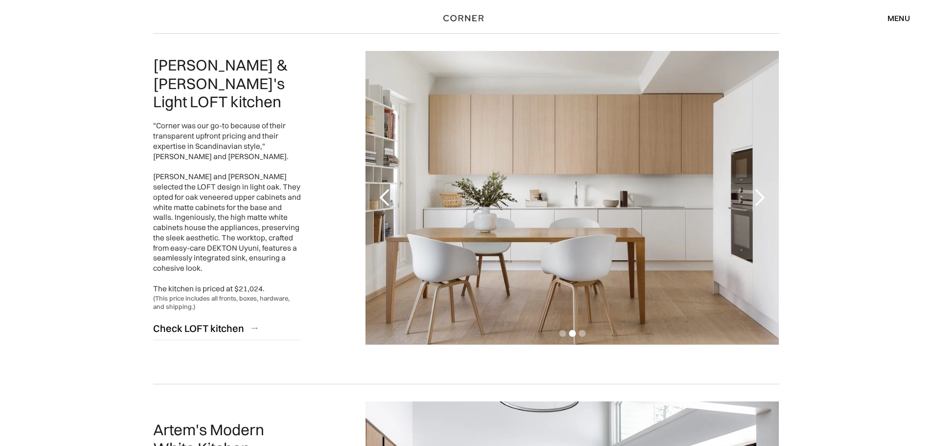
click at [757, 192] on div "next slide" at bounding box center [760, 198] width 20 height 20
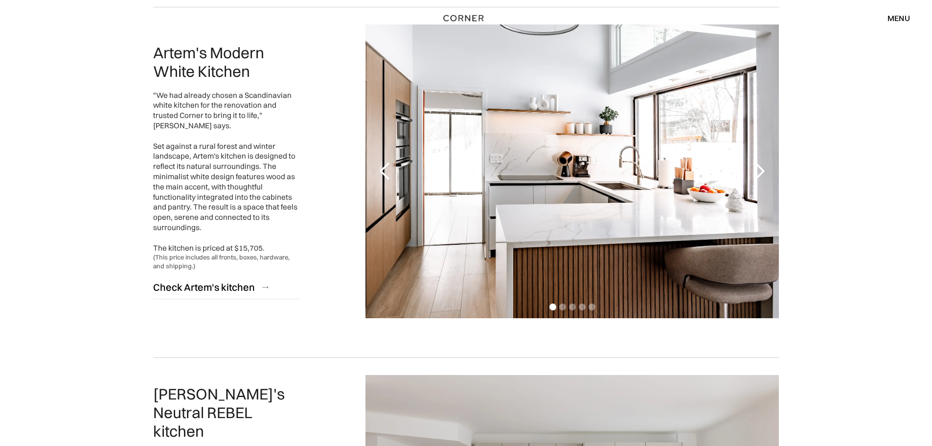
scroll to position [1161, 0]
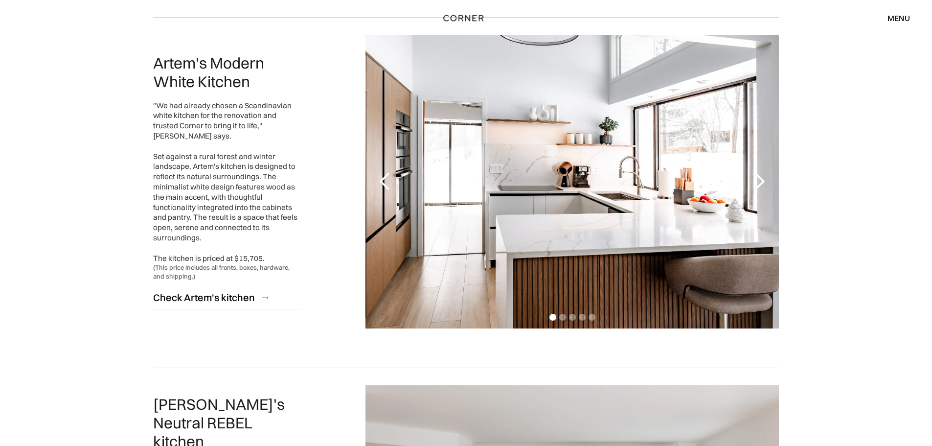
click at [762, 185] on div "next slide" at bounding box center [760, 182] width 20 height 20
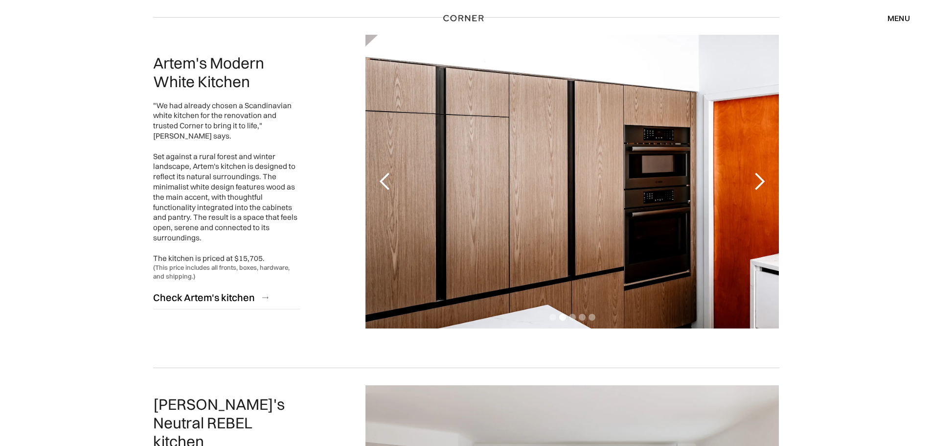
click at [762, 185] on div "next slide" at bounding box center [760, 182] width 20 height 20
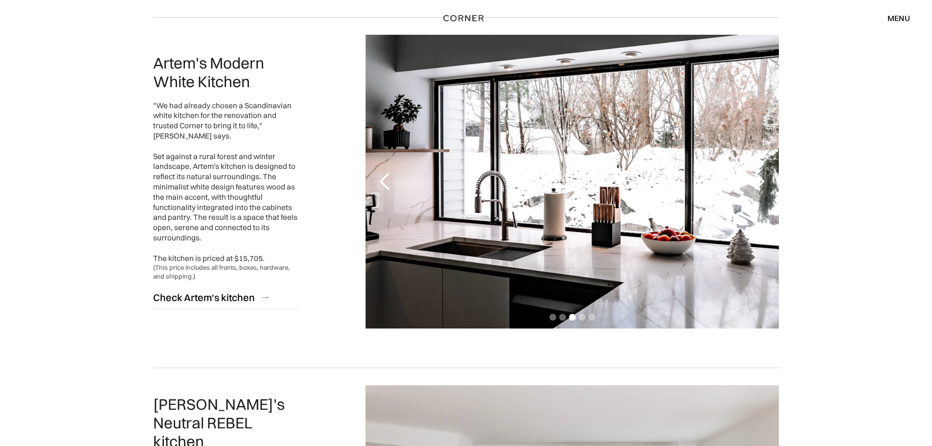
click at [764, 186] on div "next slide" at bounding box center [760, 182] width 20 height 20
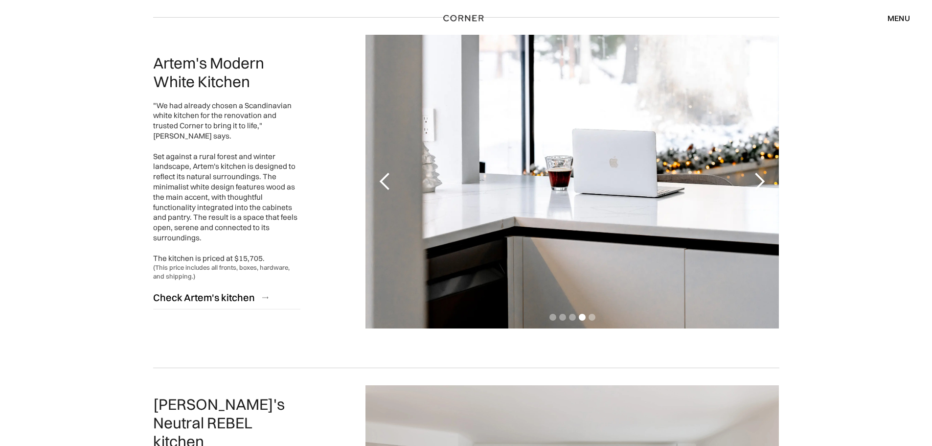
click at [764, 186] on div "next slide" at bounding box center [760, 182] width 20 height 20
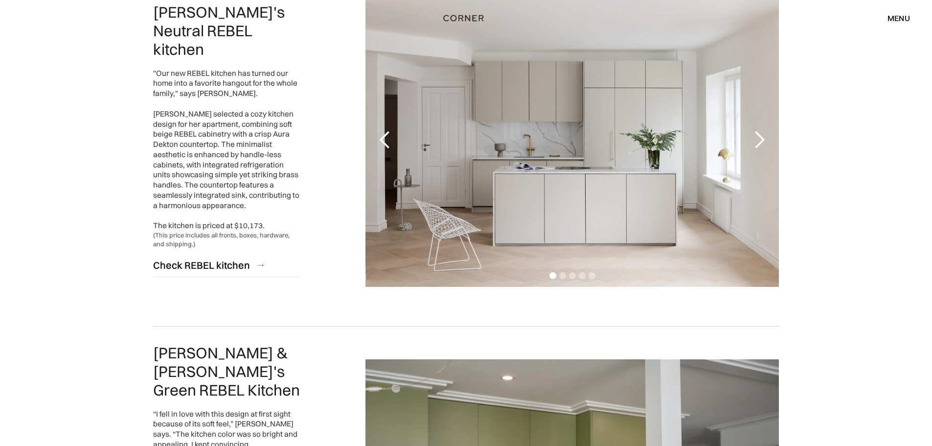
scroll to position [1553, 0]
click at [756, 143] on div "next slide" at bounding box center [760, 141] width 20 height 20
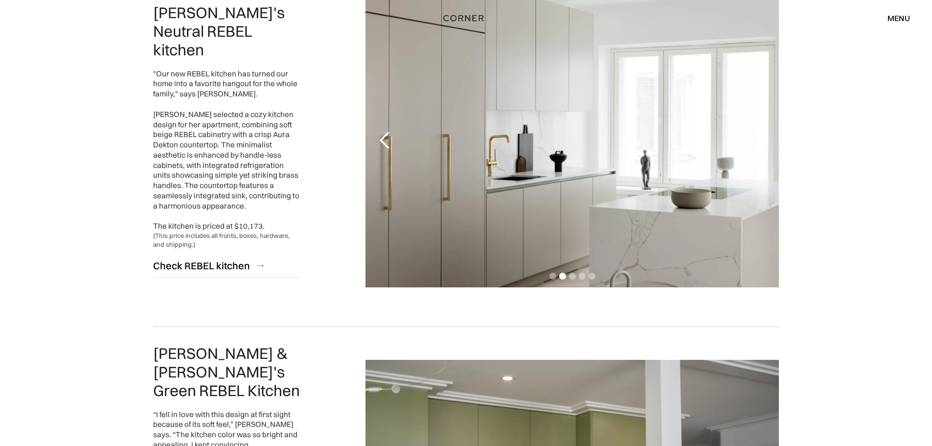
click at [756, 143] on div "next slide" at bounding box center [760, 141] width 20 height 20
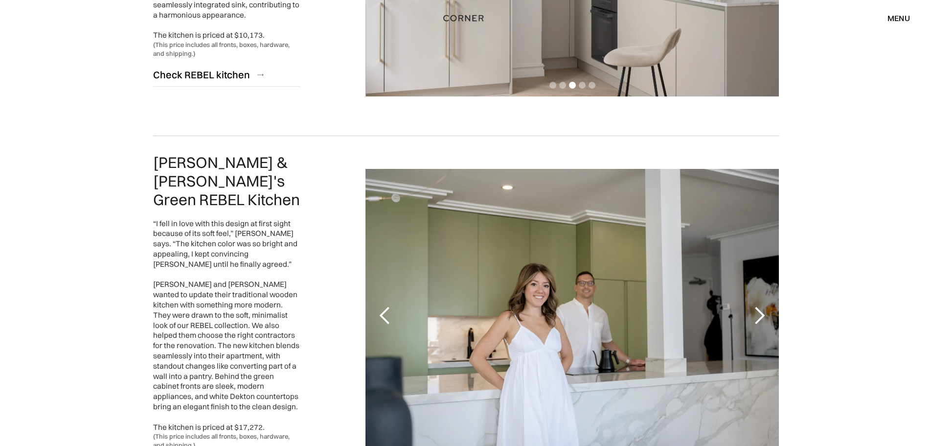
scroll to position [1846, 0]
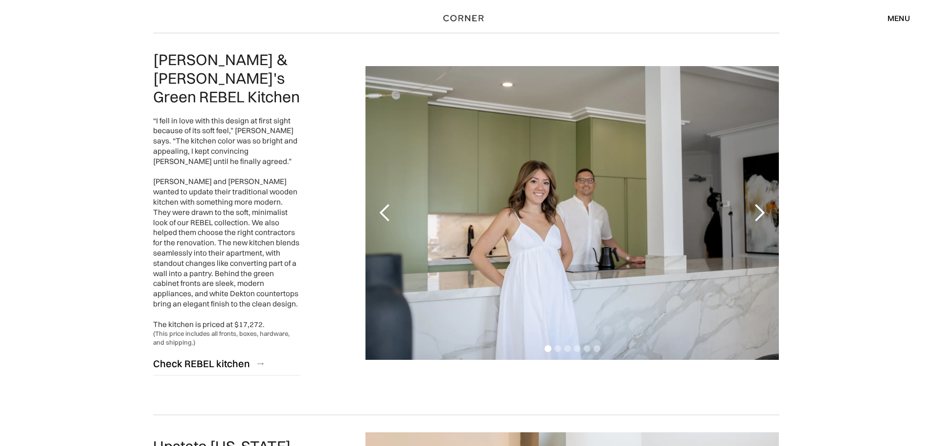
click at [770, 202] on div "next slide" at bounding box center [759, 213] width 39 height 294
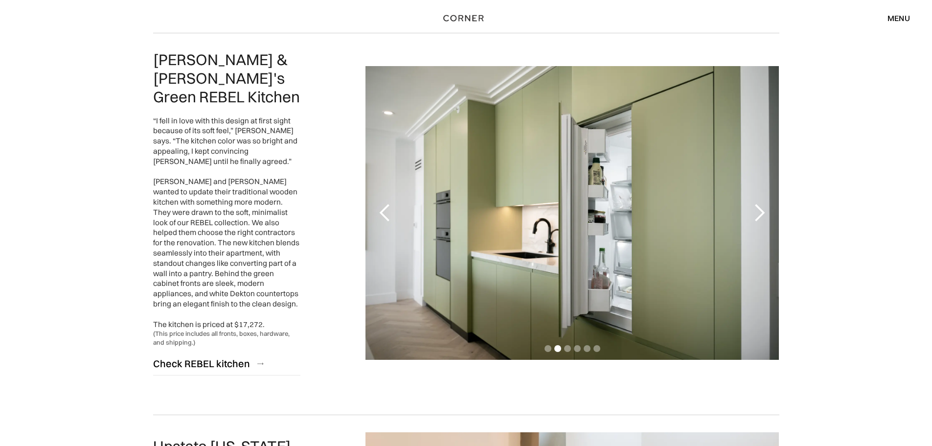
click at [763, 203] on div "next slide" at bounding box center [760, 213] width 20 height 20
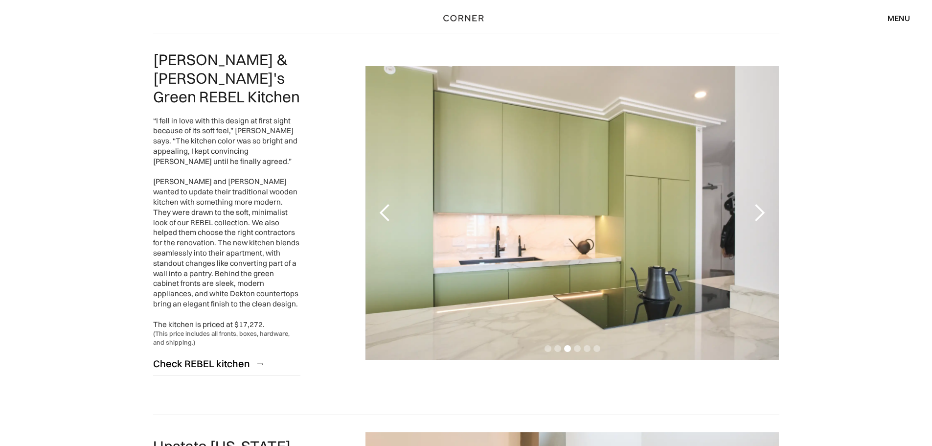
click at [763, 203] on div "next slide" at bounding box center [760, 213] width 20 height 20
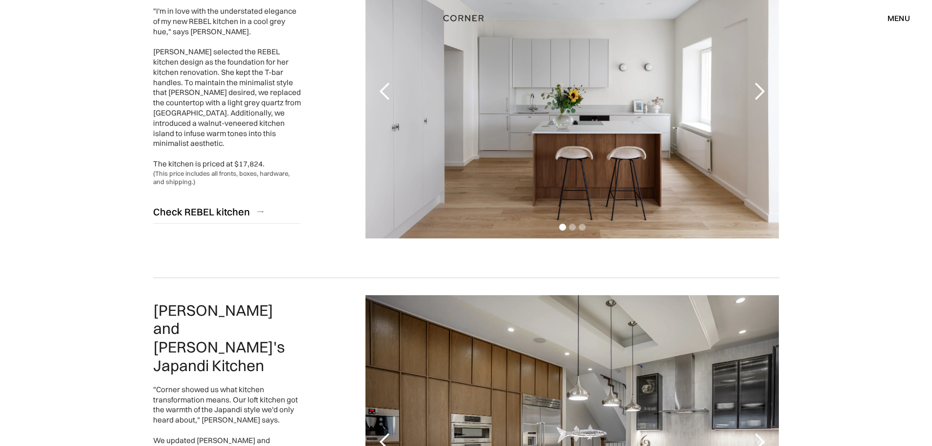
scroll to position [0, 0]
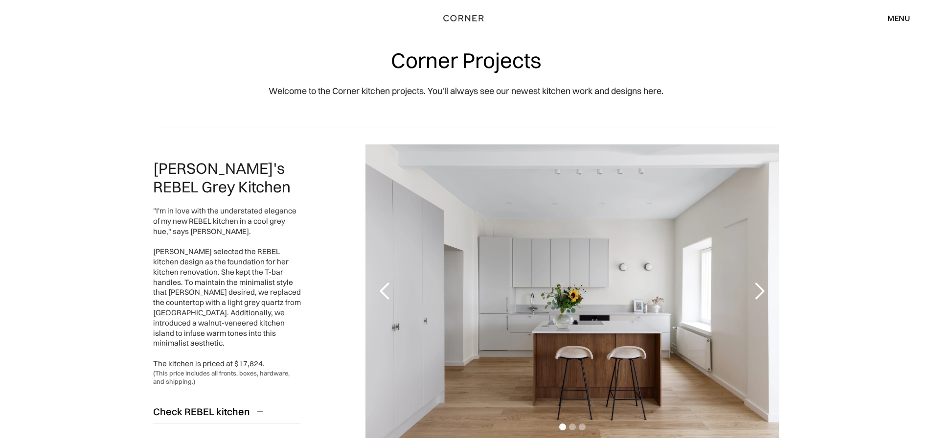
click at [889, 18] on div "menu" at bounding box center [899, 18] width 23 height 8
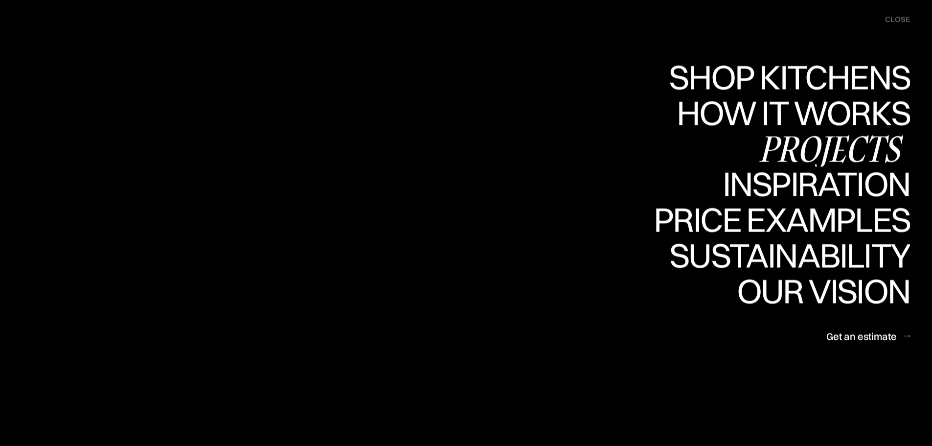
click at [799, 141] on div "Projects" at bounding box center [831, 148] width 159 height 34
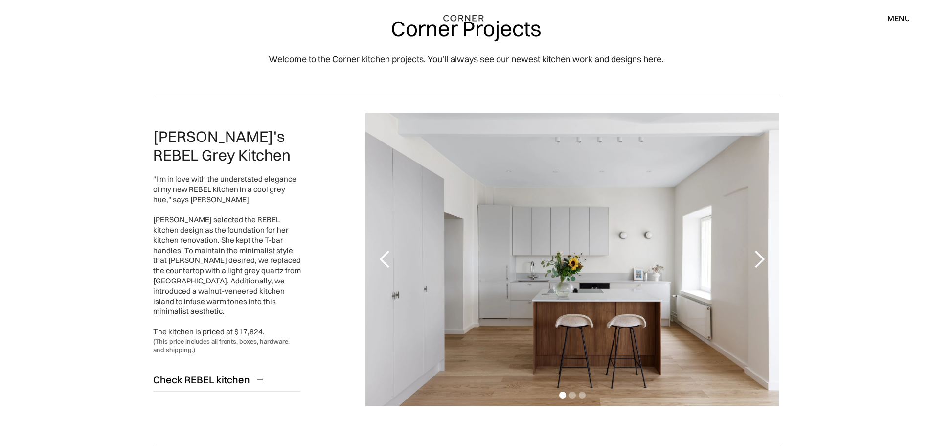
scroll to position [49, 0]
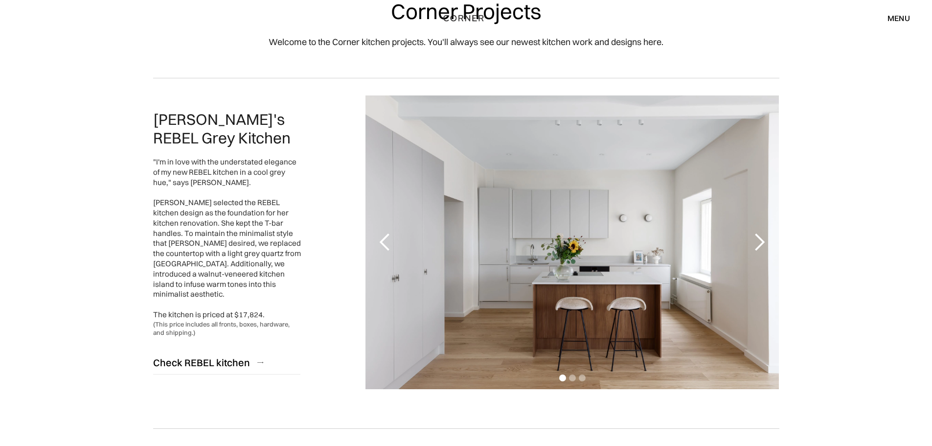
click at [913, 19] on div "Shop Kitchens Shop Kitchens How it works How it works Projects Projects Inspira…" at bounding box center [466, 18] width 932 height 17
click at [896, 22] on div "menu" at bounding box center [899, 18] width 23 height 8
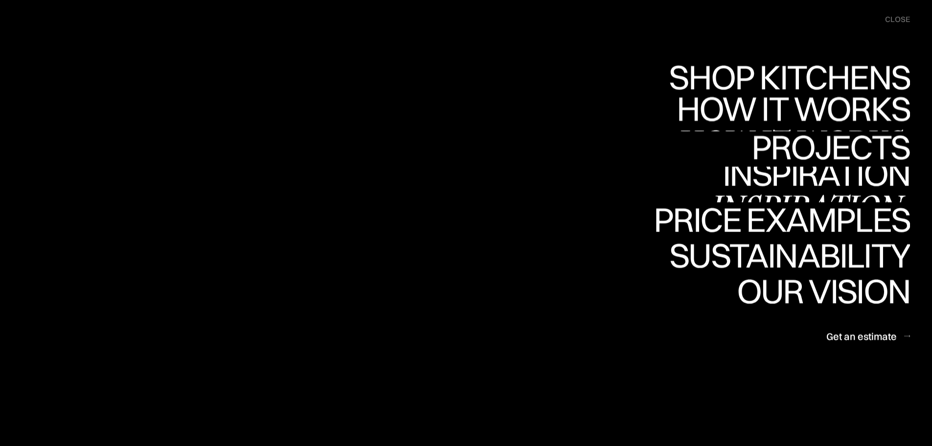
click at [848, 145] on div "Projects" at bounding box center [831, 147] width 159 height 34
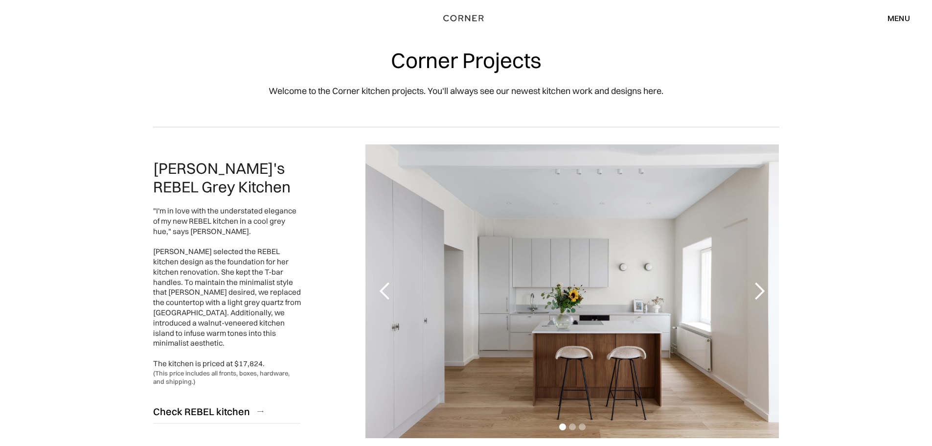
click at [909, 19] on div "menu" at bounding box center [899, 18] width 23 height 8
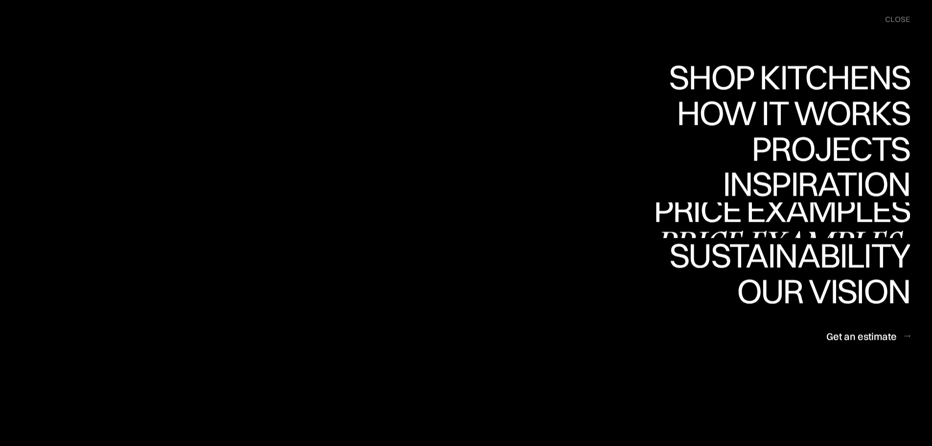
click at [774, 227] on div "Price examples" at bounding box center [782, 244] width 256 height 34
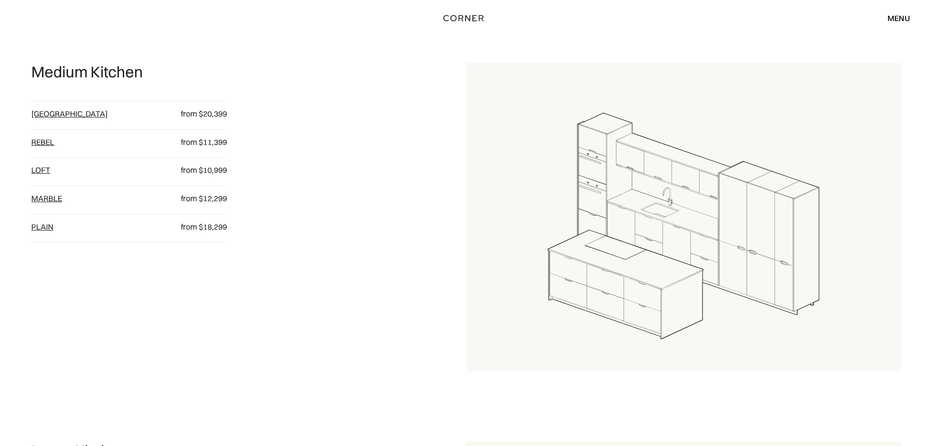
scroll to position [832, 0]
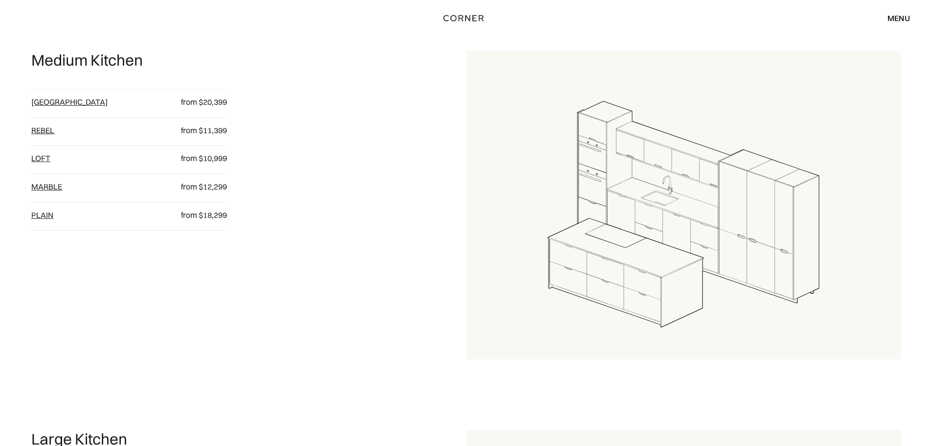
click at [45, 99] on link "[GEOGRAPHIC_DATA]" at bounding box center [69, 102] width 76 height 10
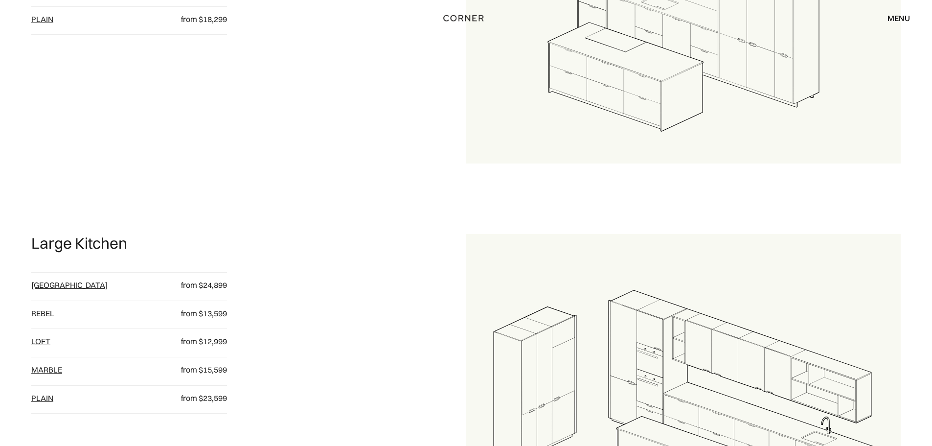
scroll to position [1224, 0]
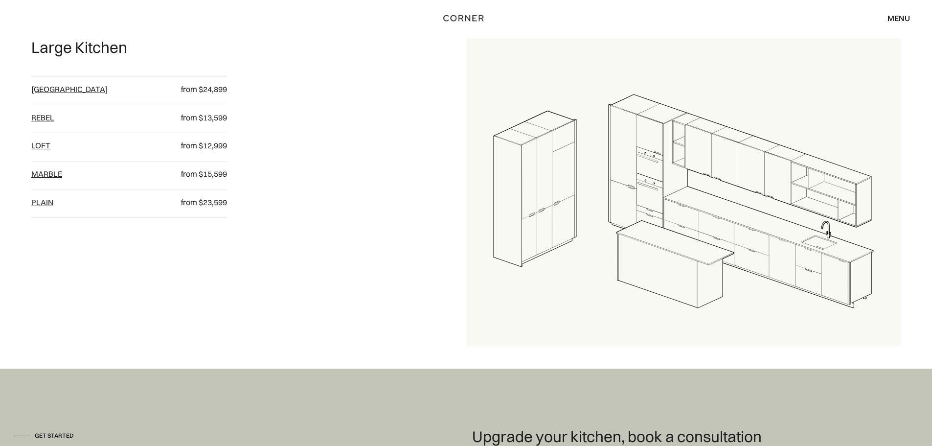
click at [40, 92] on link "[GEOGRAPHIC_DATA]" at bounding box center [69, 89] width 76 height 10
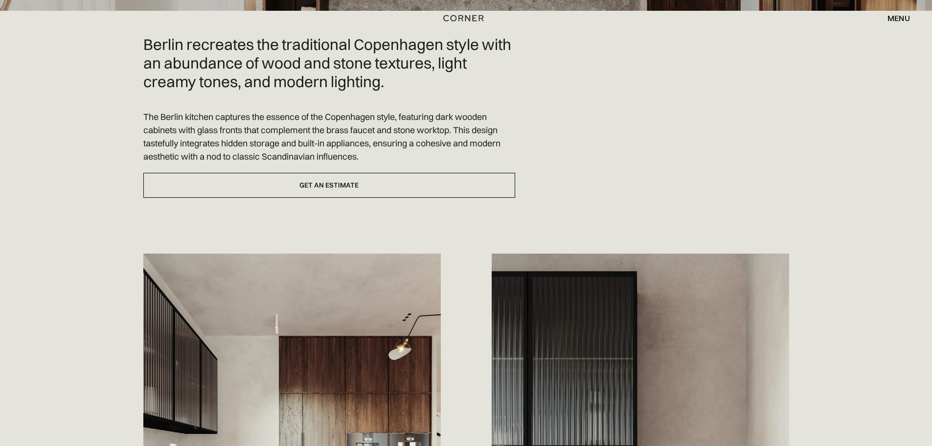
scroll to position [392, 0]
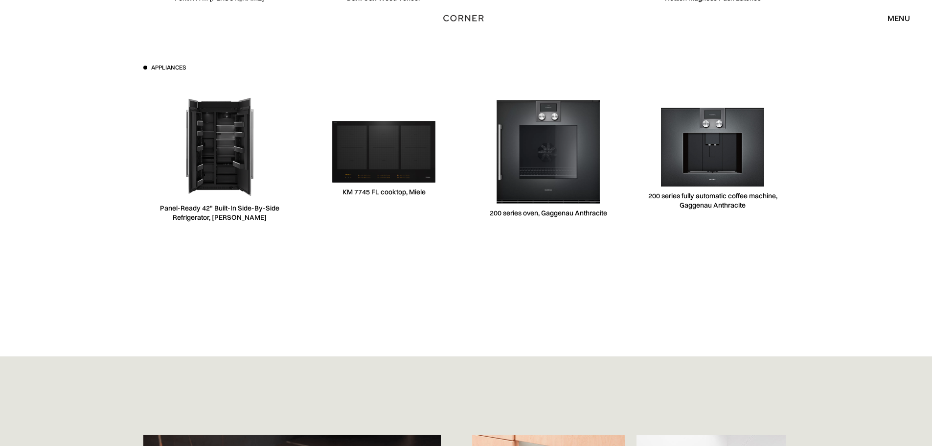
scroll to position [2860, 0]
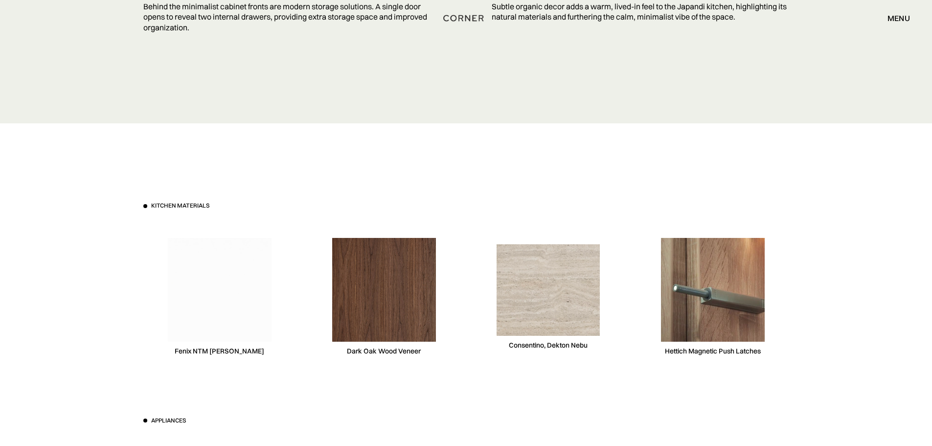
click at [930, 263] on div "Kitchen materials Fenix NTM [PERSON_NAME] Dark Oak Wood Veneer [PERSON_NAME], D…" at bounding box center [466, 416] width 932 height 586
drag, startPoint x: 543, startPoint y: 346, endPoint x: 507, endPoint y: 345, distance: 36.7
click at [507, 345] on div "Consentino, Dekton Nebu" at bounding box center [548, 297] width 153 height 151
copy div "[PERSON_NAME]"
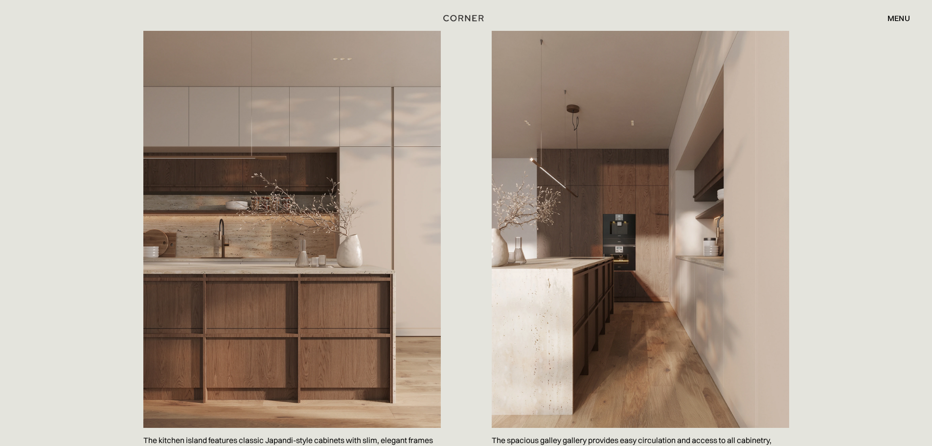
scroll to position [559, 0]
